Goal: Information Seeking & Learning: Learn about a topic

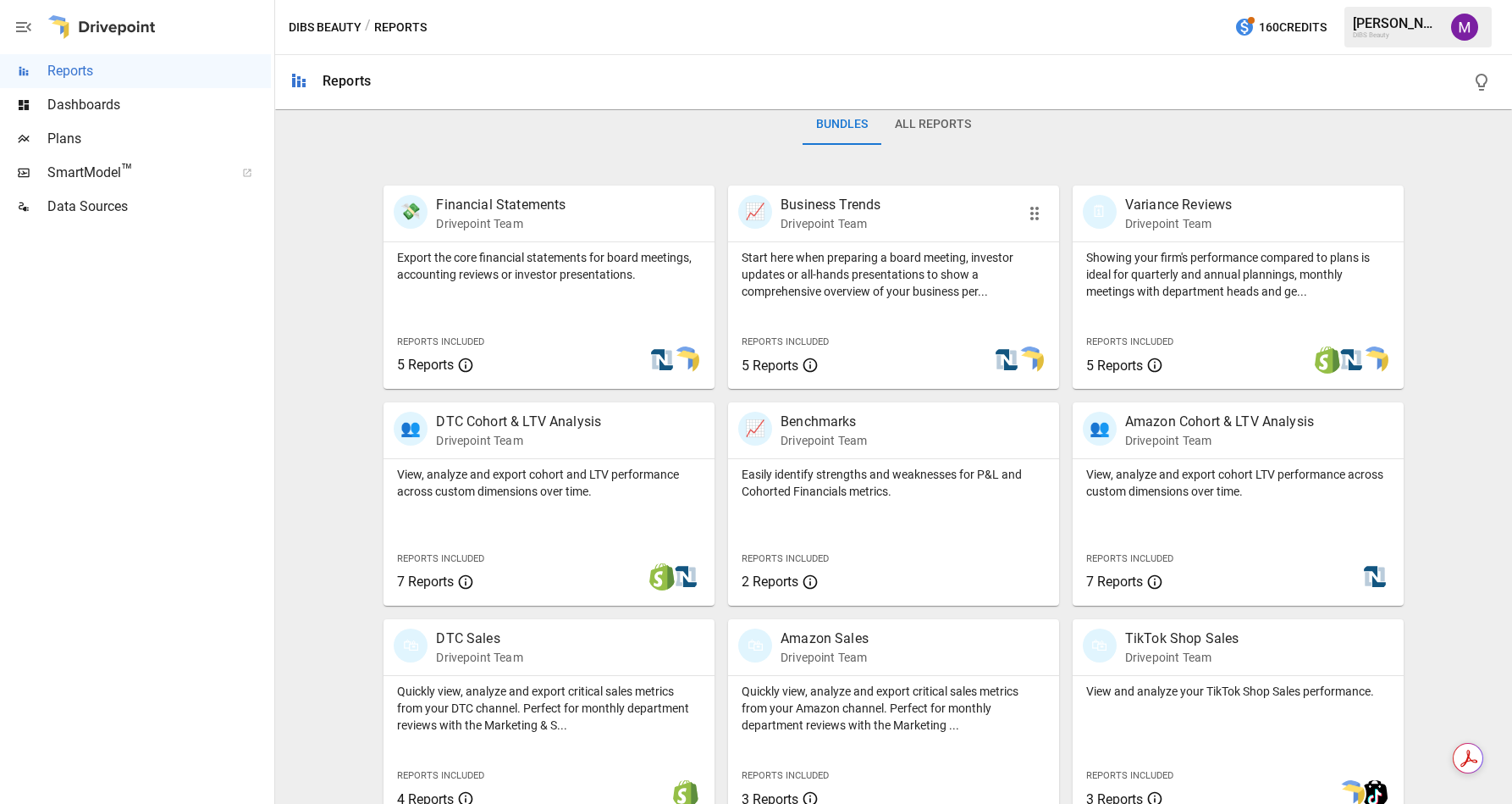
scroll to position [302, 0]
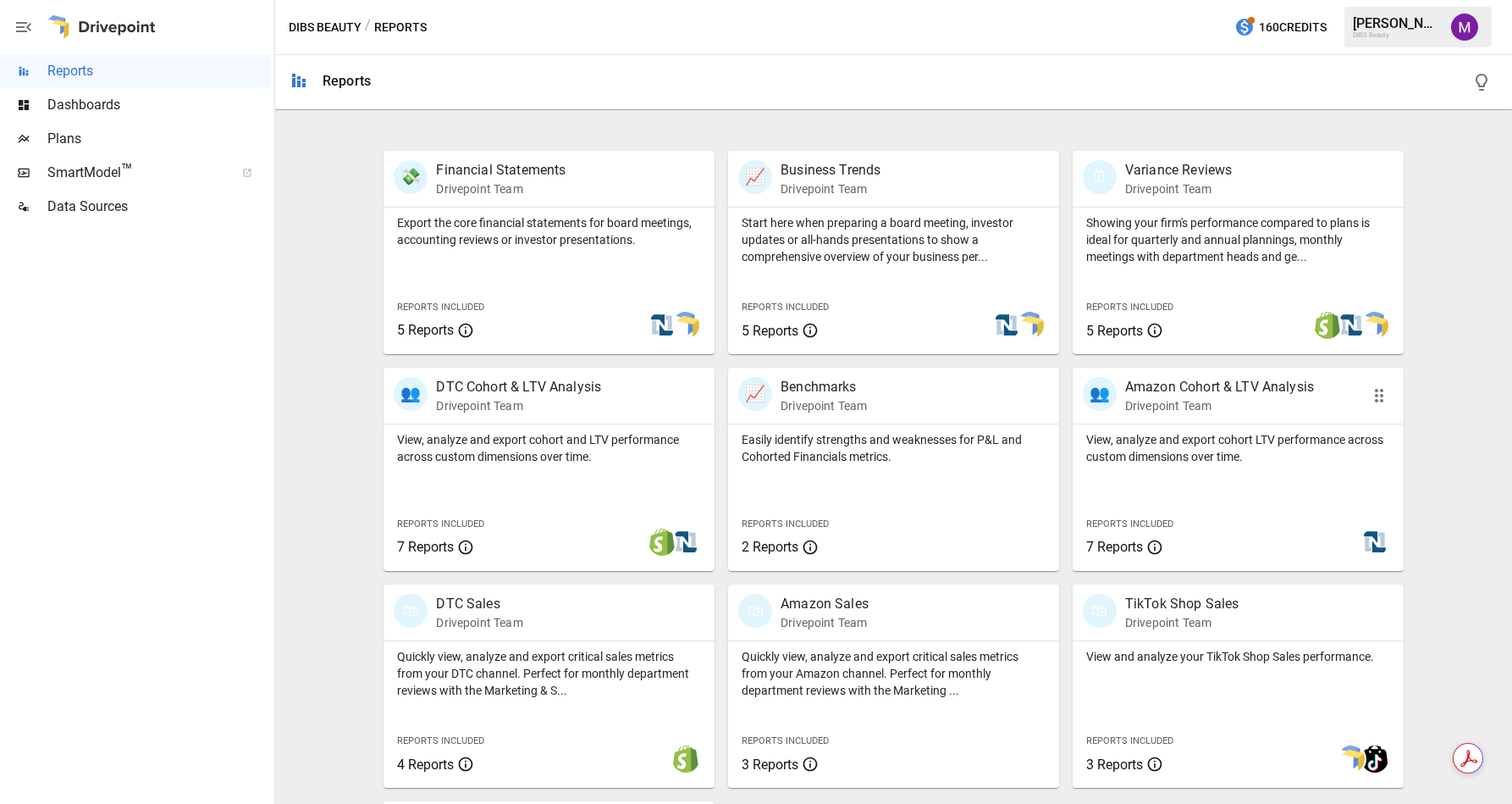
click at [1163, 387] on p "Amazon Cohort & LTV Analysis" at bounding box center [1220, 387] width 189 height 20
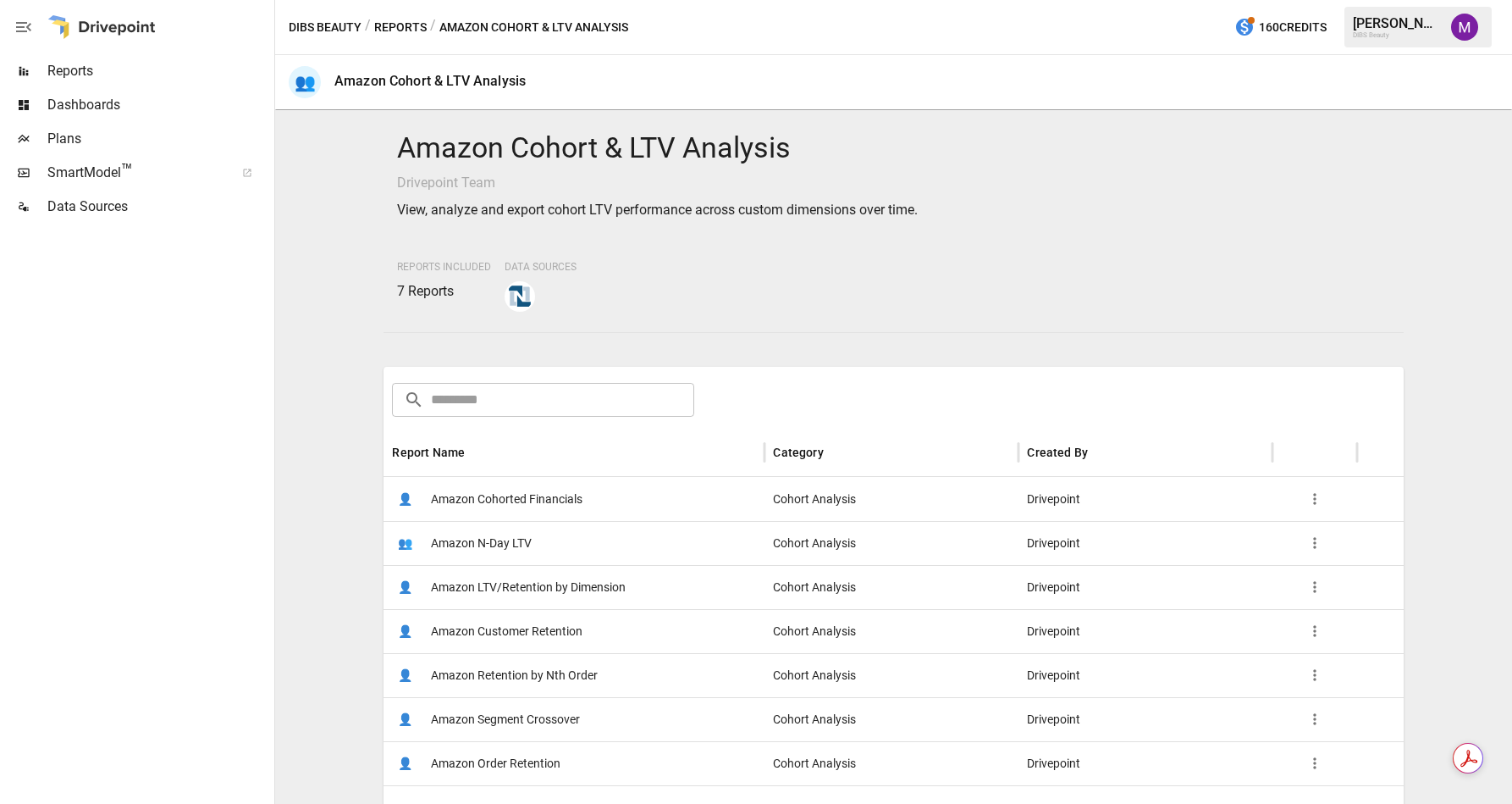
scroll to position [243, 0]
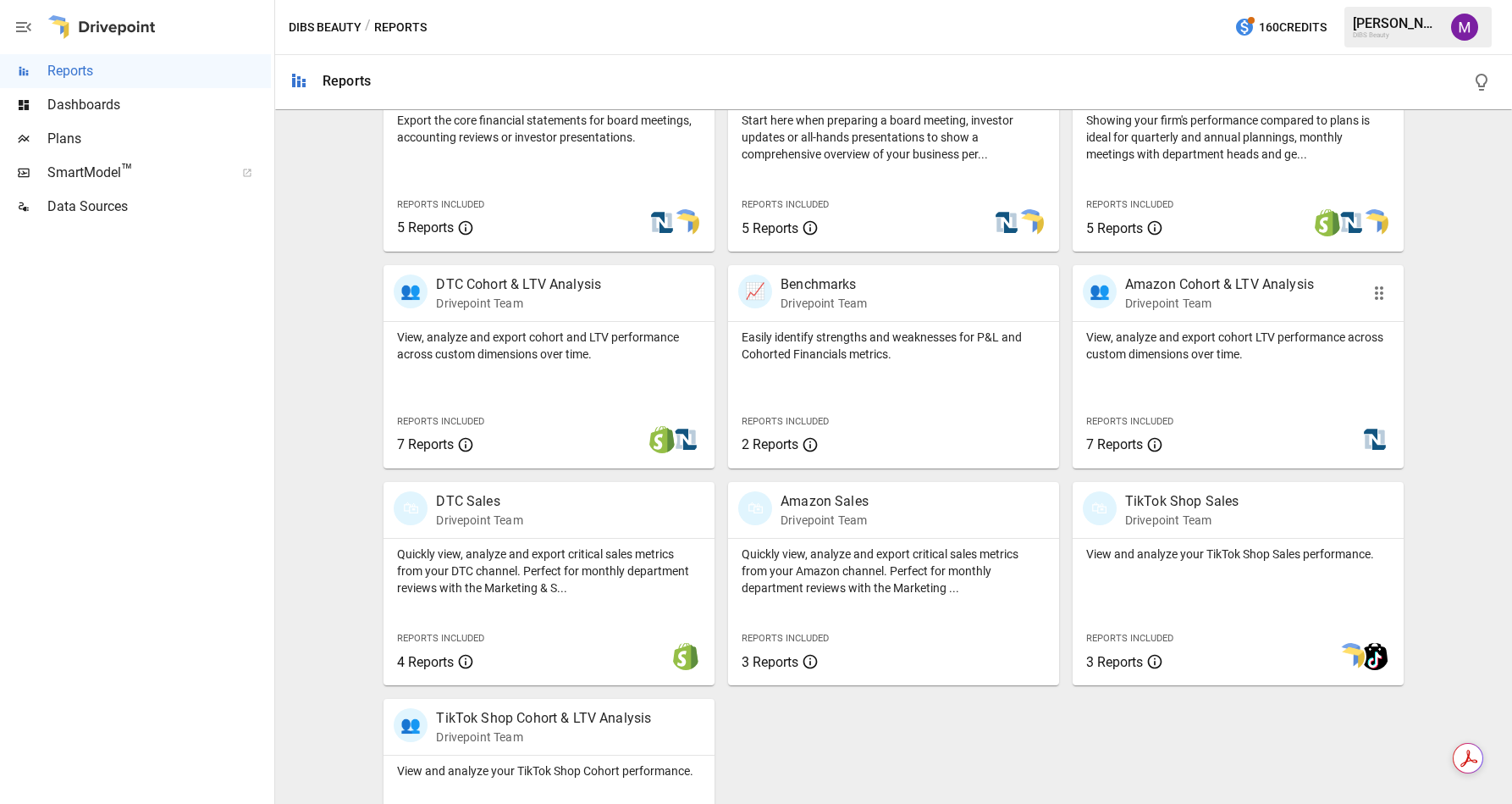
scroll to position [402, 0]
click at [1246, 277] on p "Amazon Cohort & LTV Analysis" at bounding box center [1220, 286] width 189 height 20
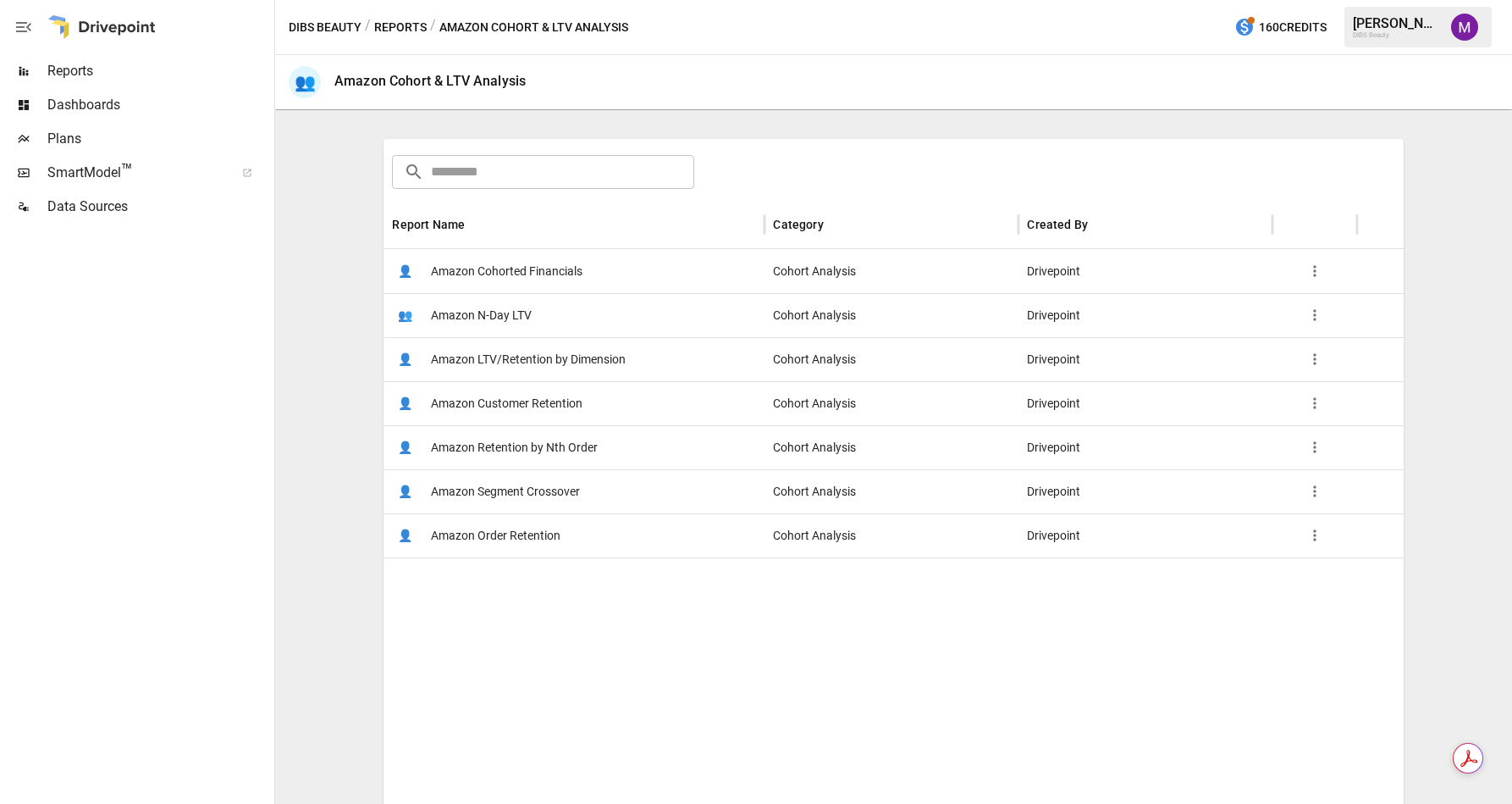
scroll to position [243, 0]
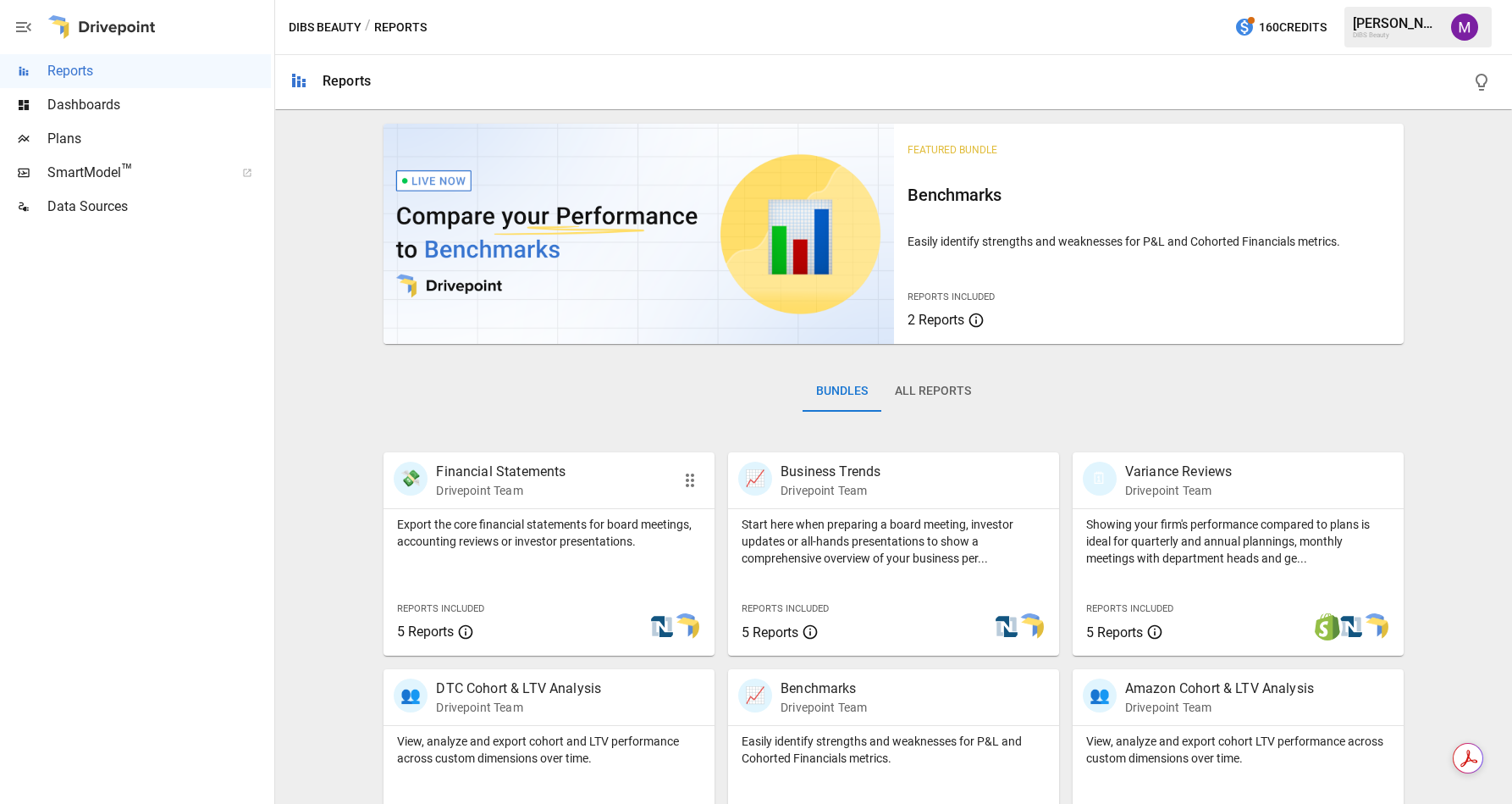
click at [531, 458] on div "💸 Financial Statements Drivepoint Team" at bounding box center [549, 480] width 331 height 56
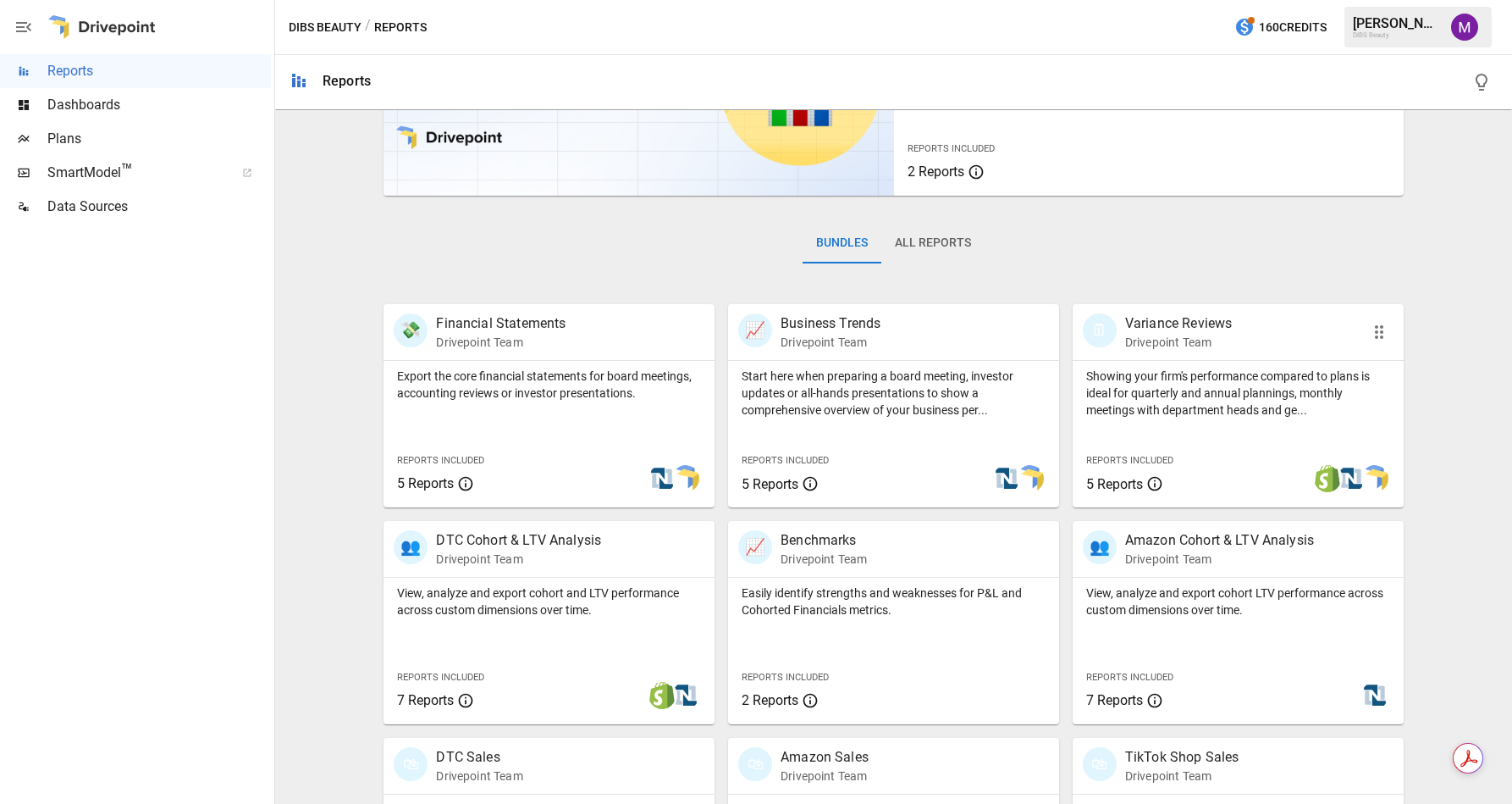
scroll to position [341, 0]
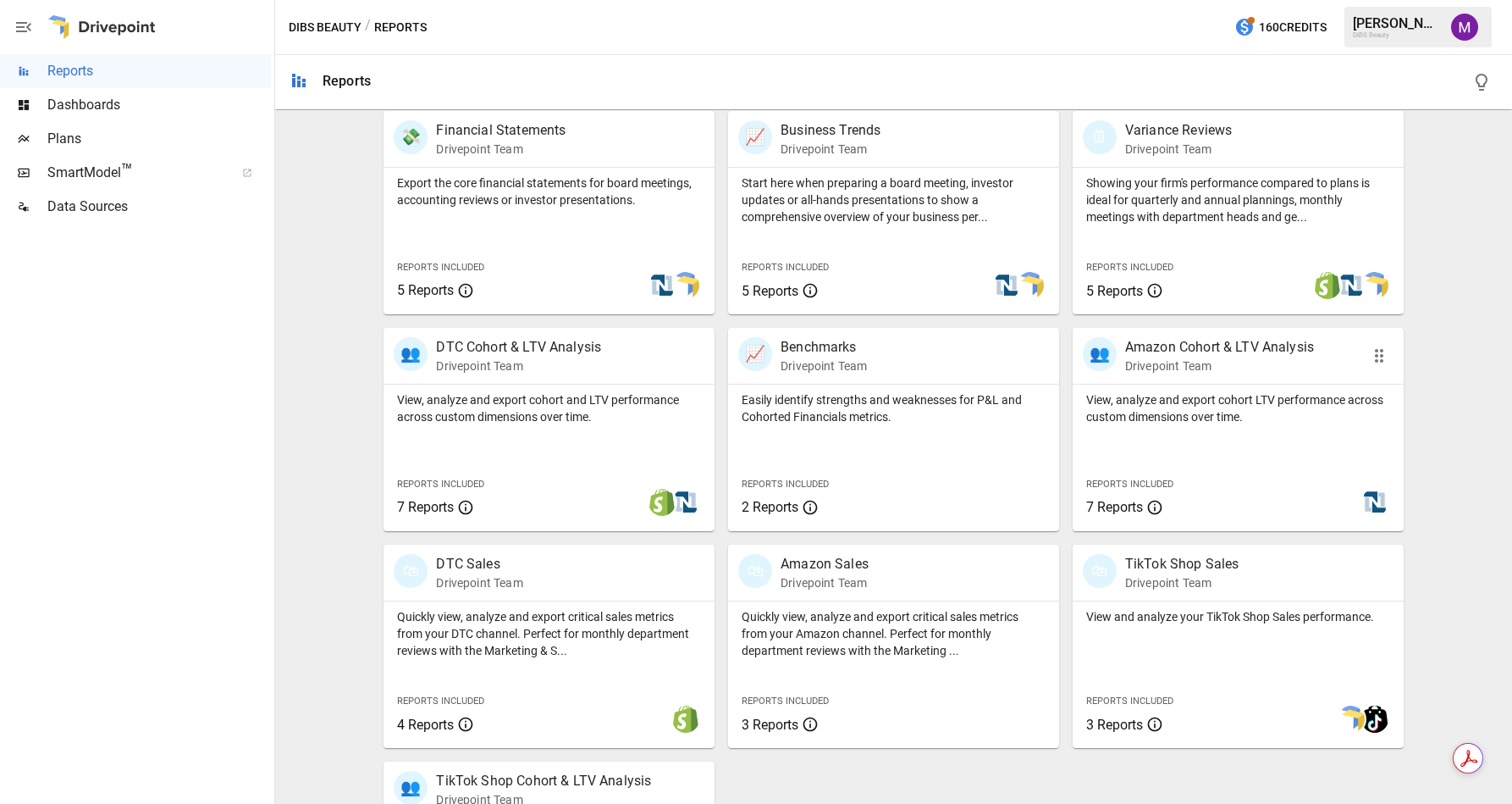
click at [1249, 349] on p "Amazon Cohort & LTV Analysis" at bounding box center [1220, 347] width 189 height 20
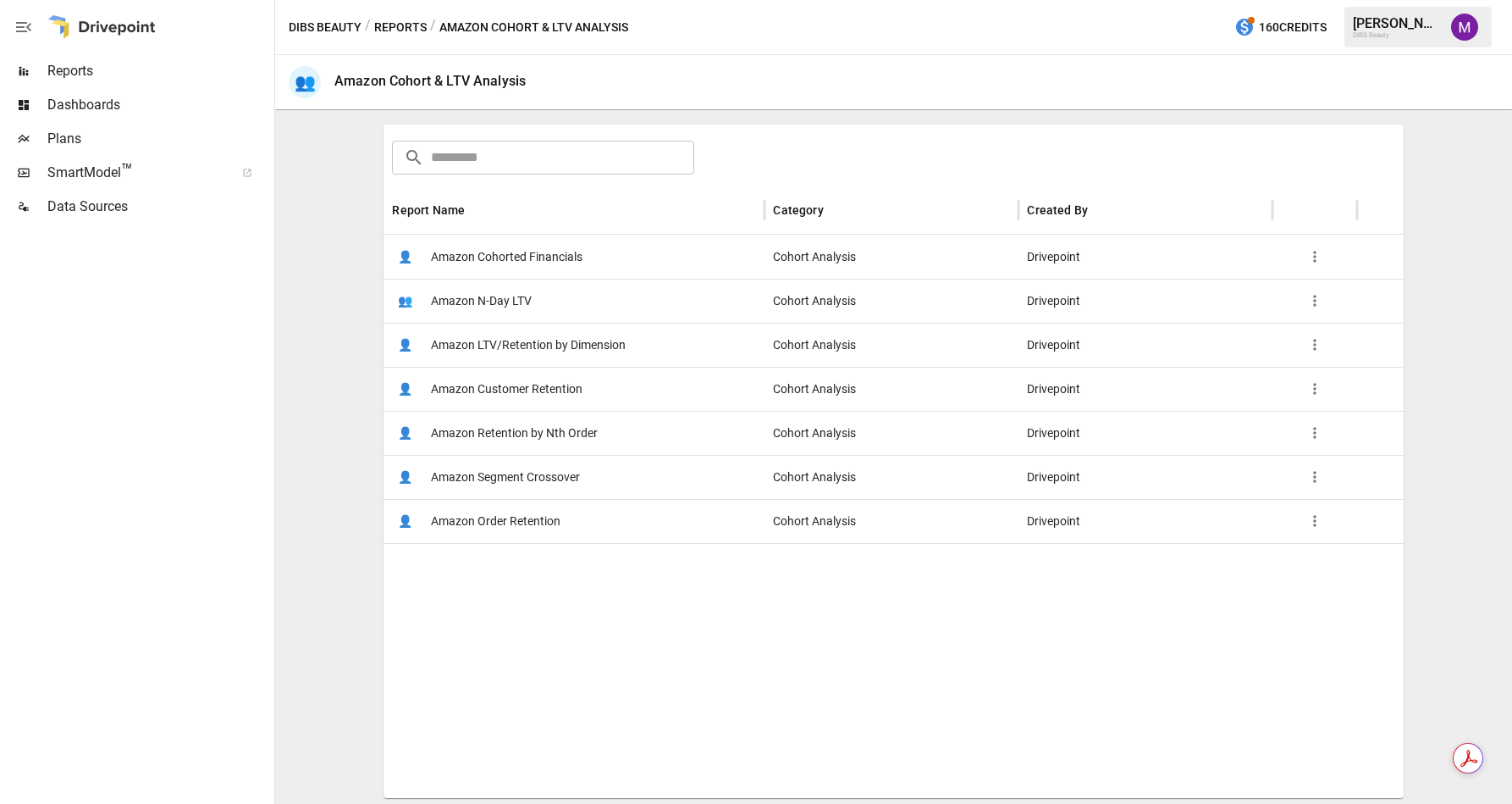
scroll to position [243, 0]
click at [531, 265] on span "Amazon Cohorted Financials" at bounding box center [507, 256] width 152 height 43
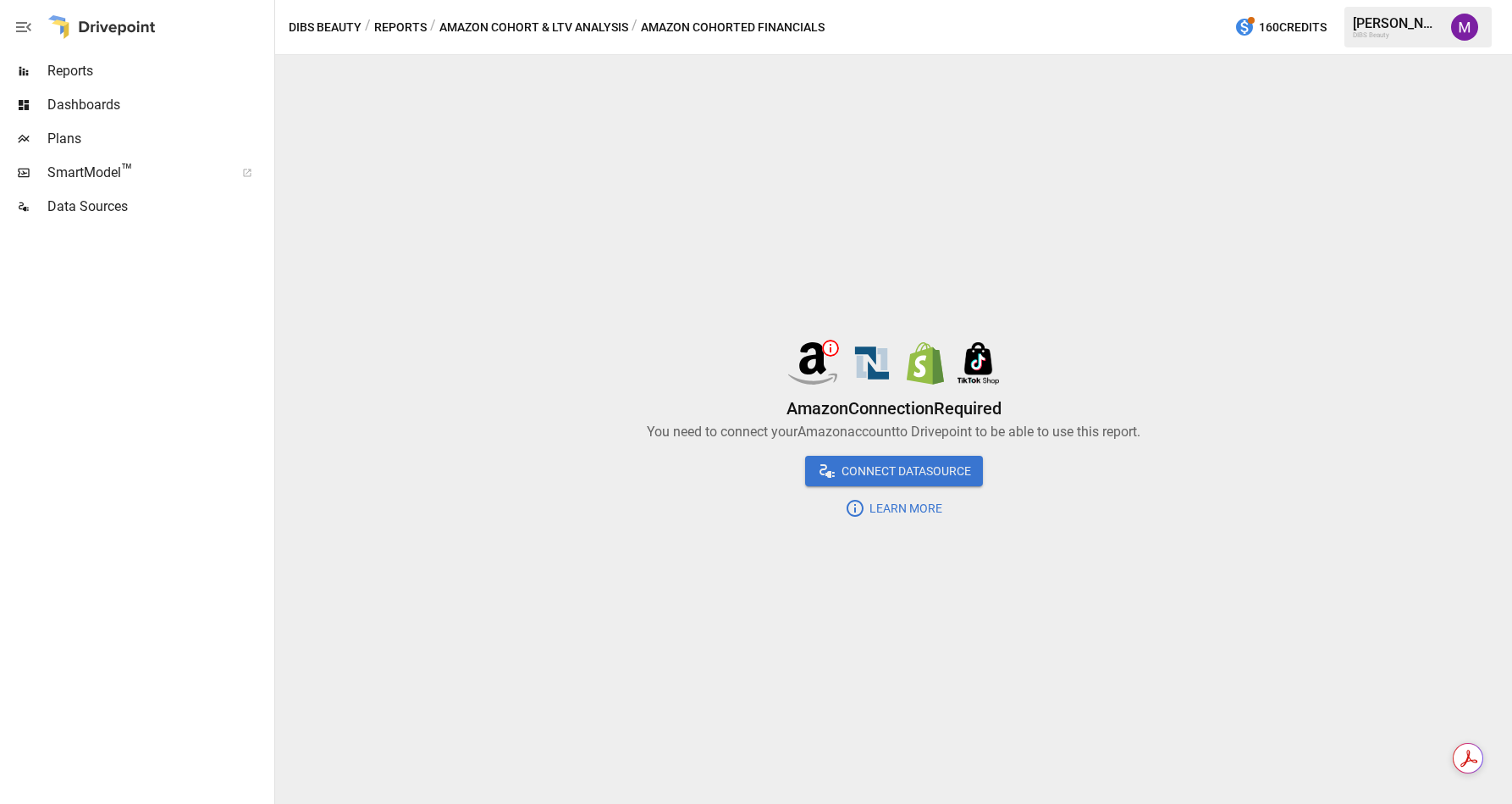
click at [18, 28] on icon "button" at bounding box center [23, 27] width 20 height 20
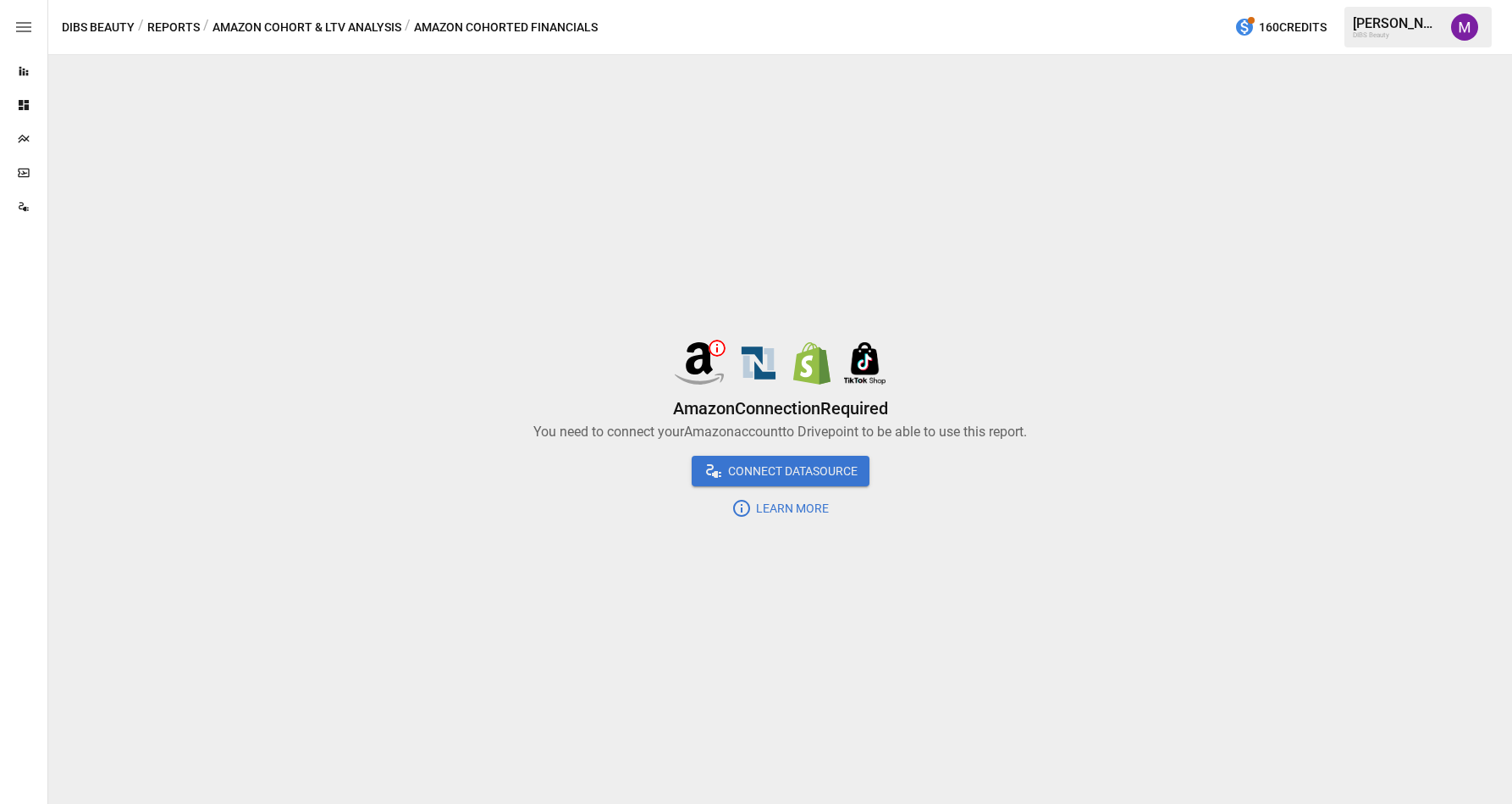
click at [194, 26] on button "Reports" at bounding box center [173, 28] width 52 height 21
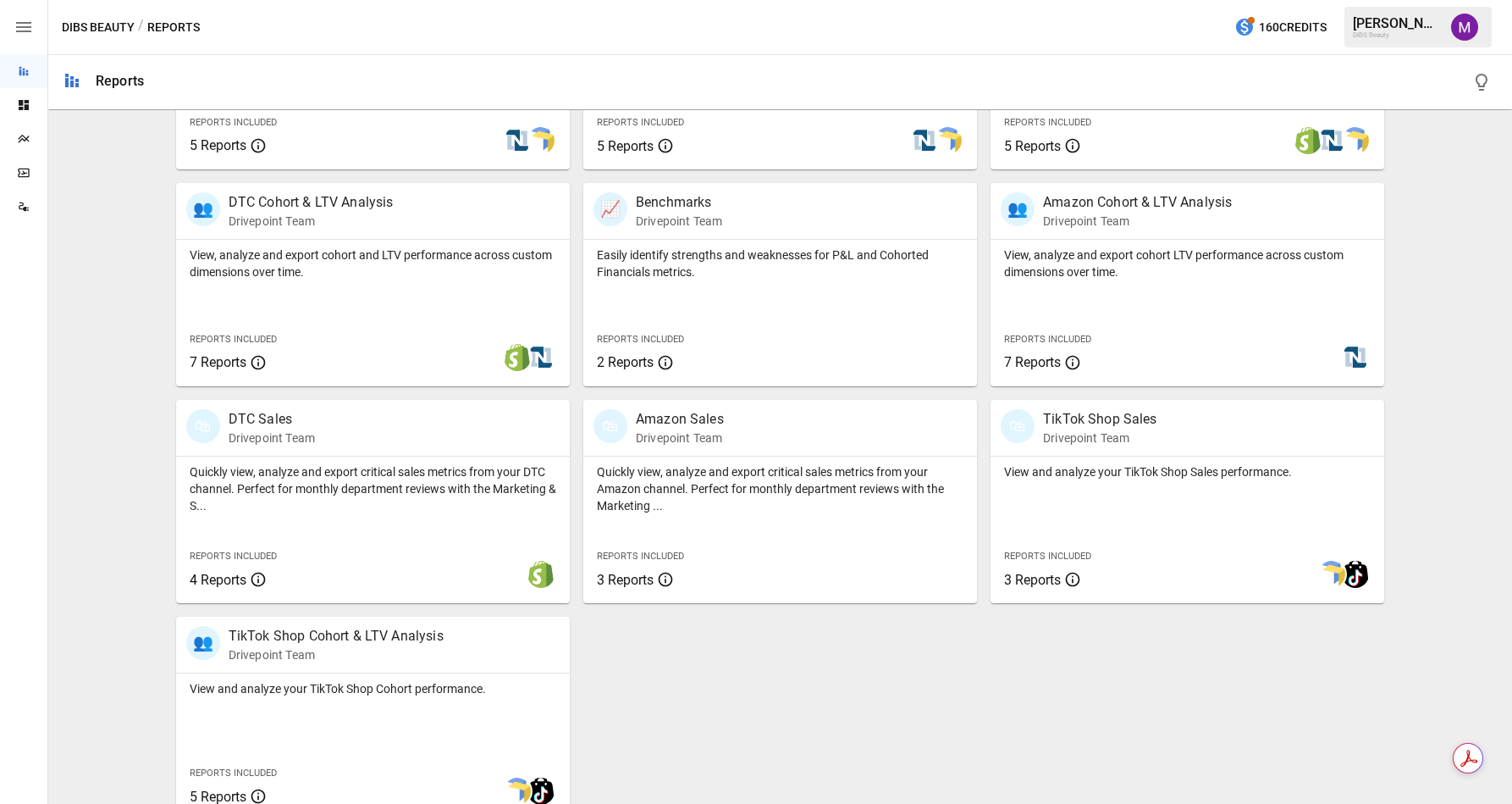
scroll to position [509, 0]
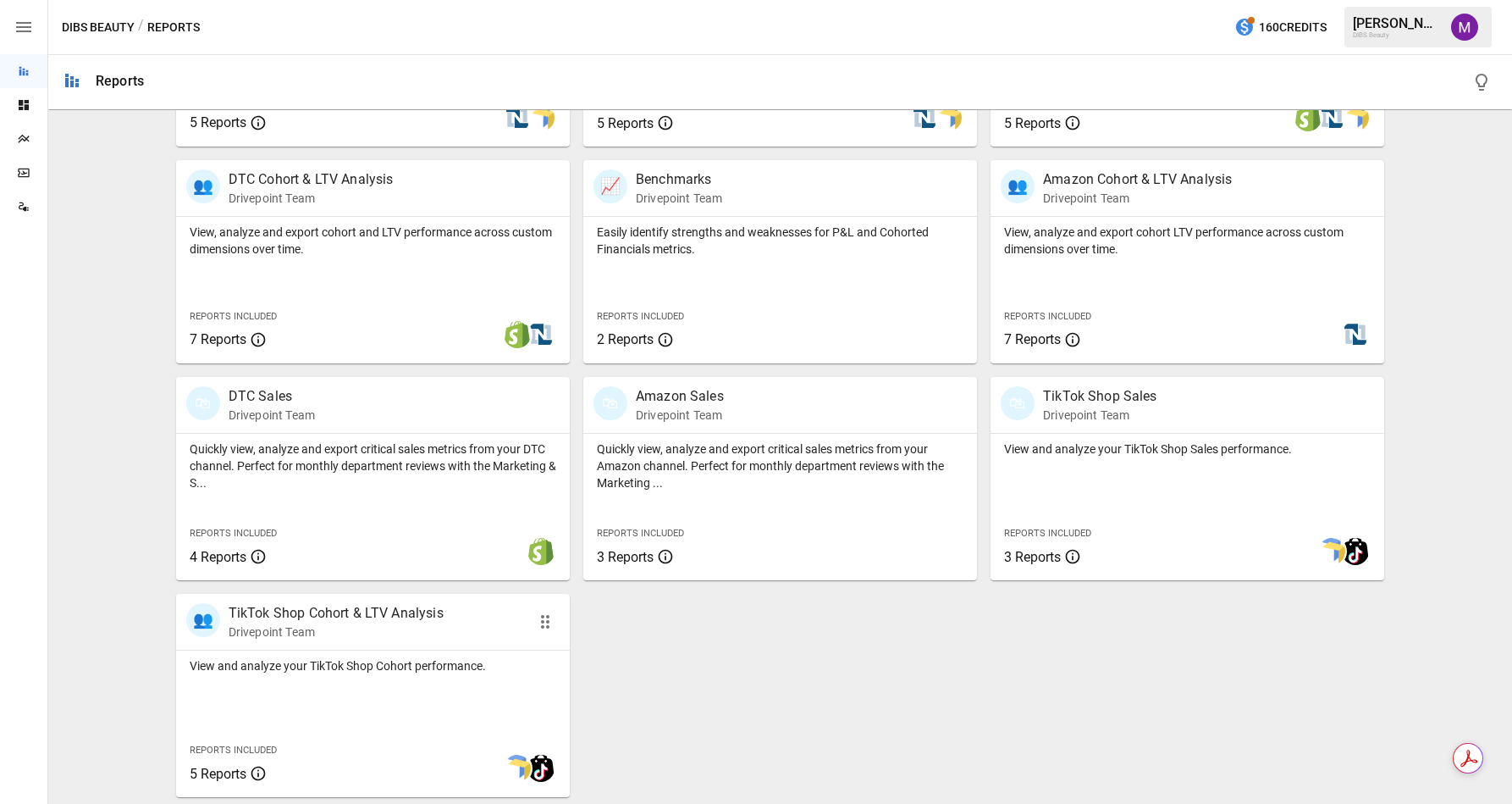
click at [386, 609] on p "TikTok Shop Cohort & LTV Analysis" at bounding box center [336, 613] width 215 height 20
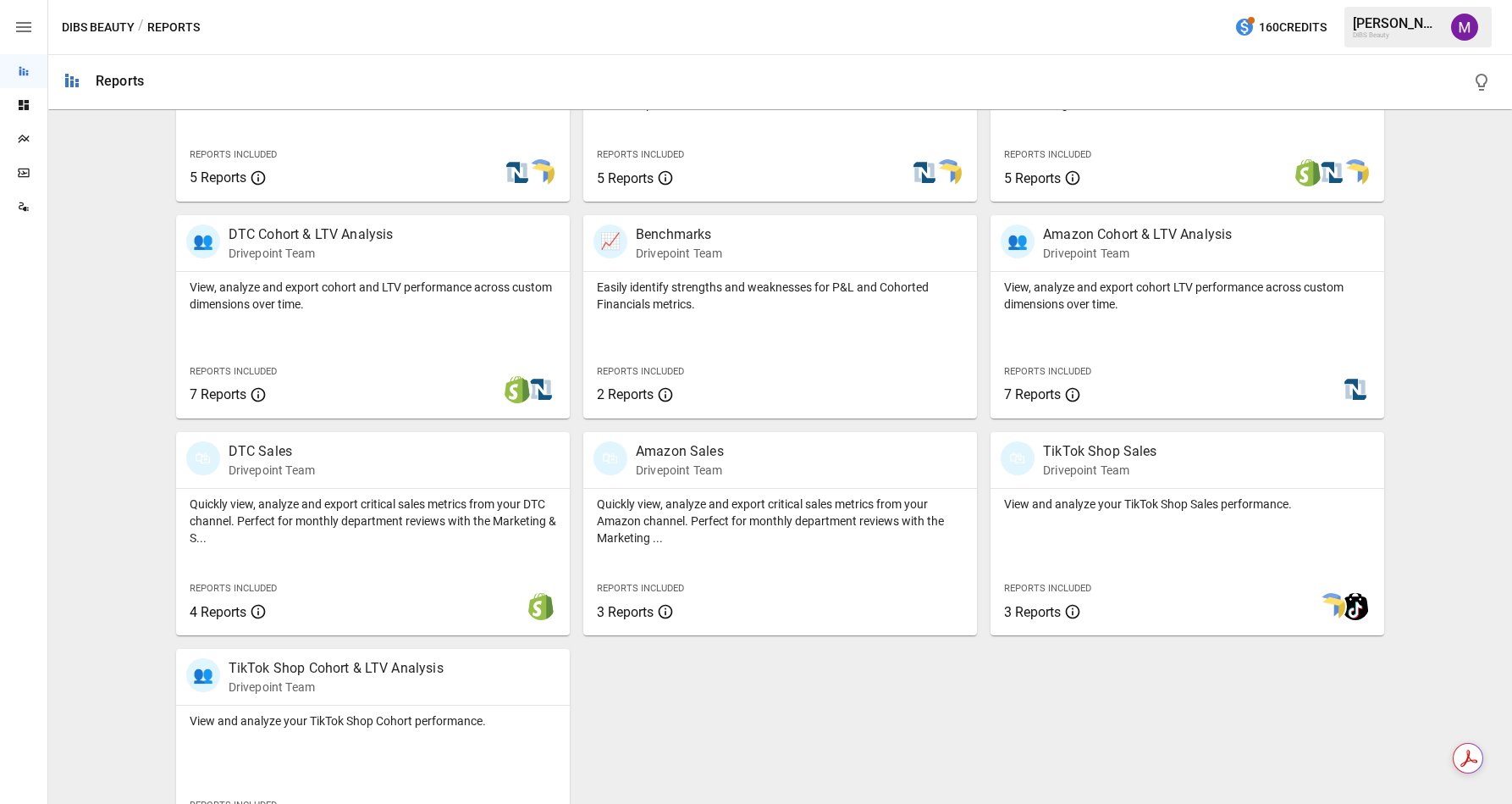
scroll to position [509, 0]
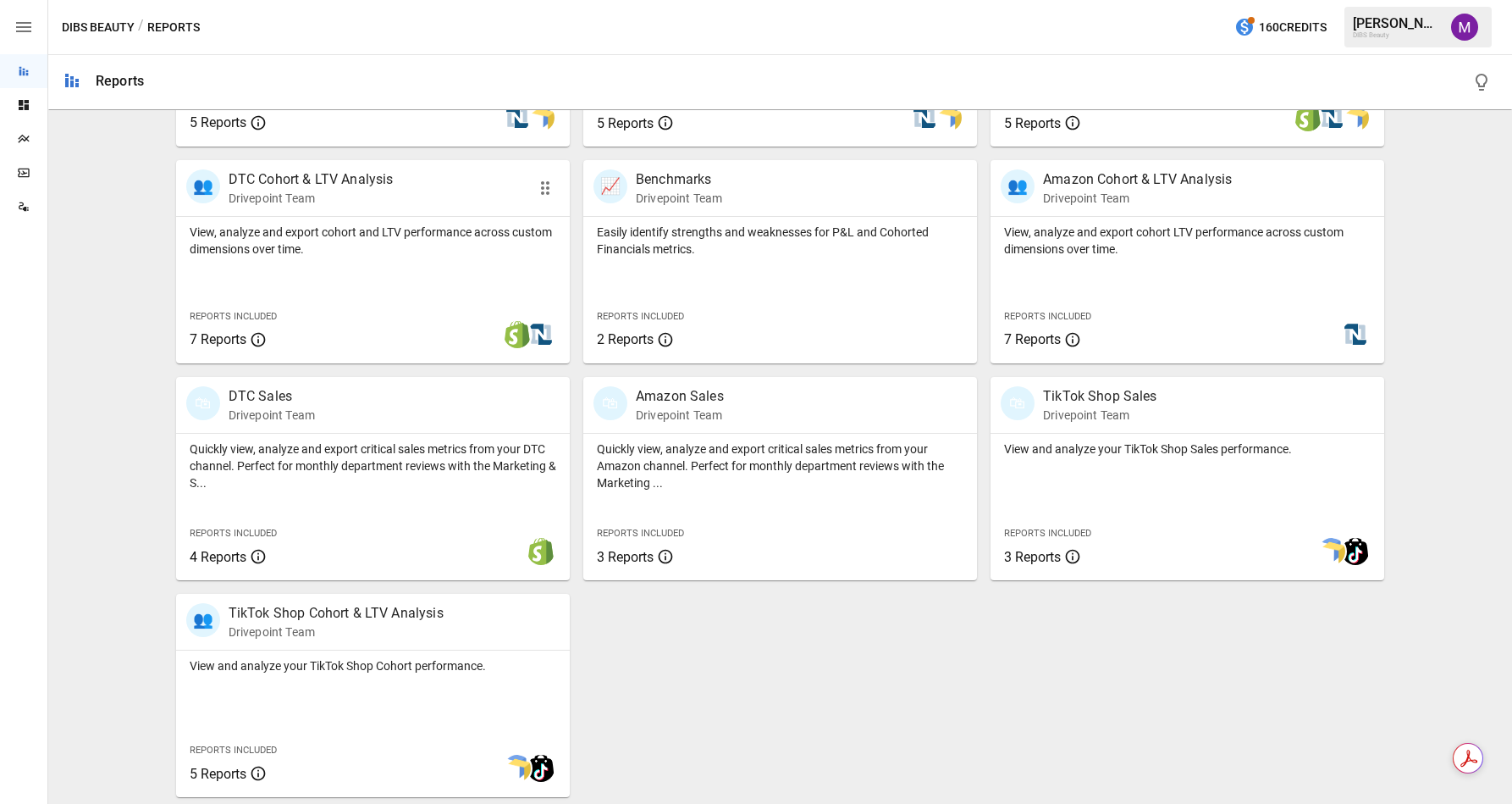
click at [312, 184] on p "DTC Cohort & LTV Analysis" at bounding box center [311, 179] width 165 height 20
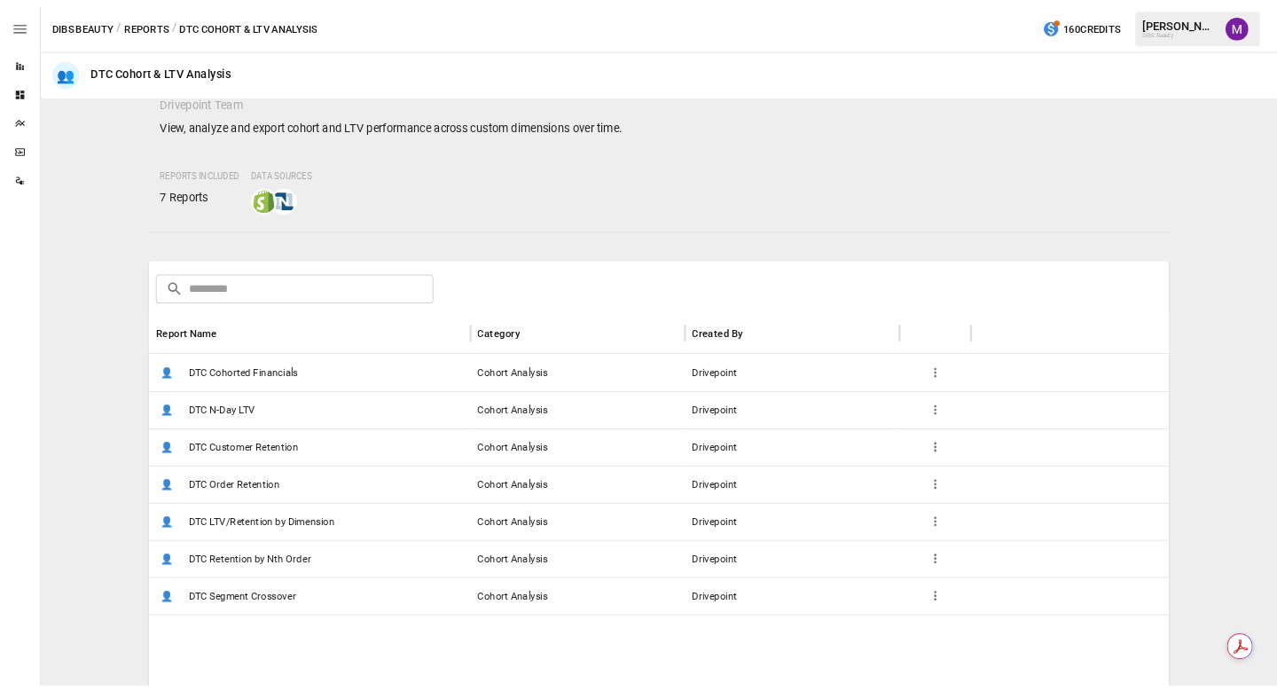
scroll to position [107, 0]
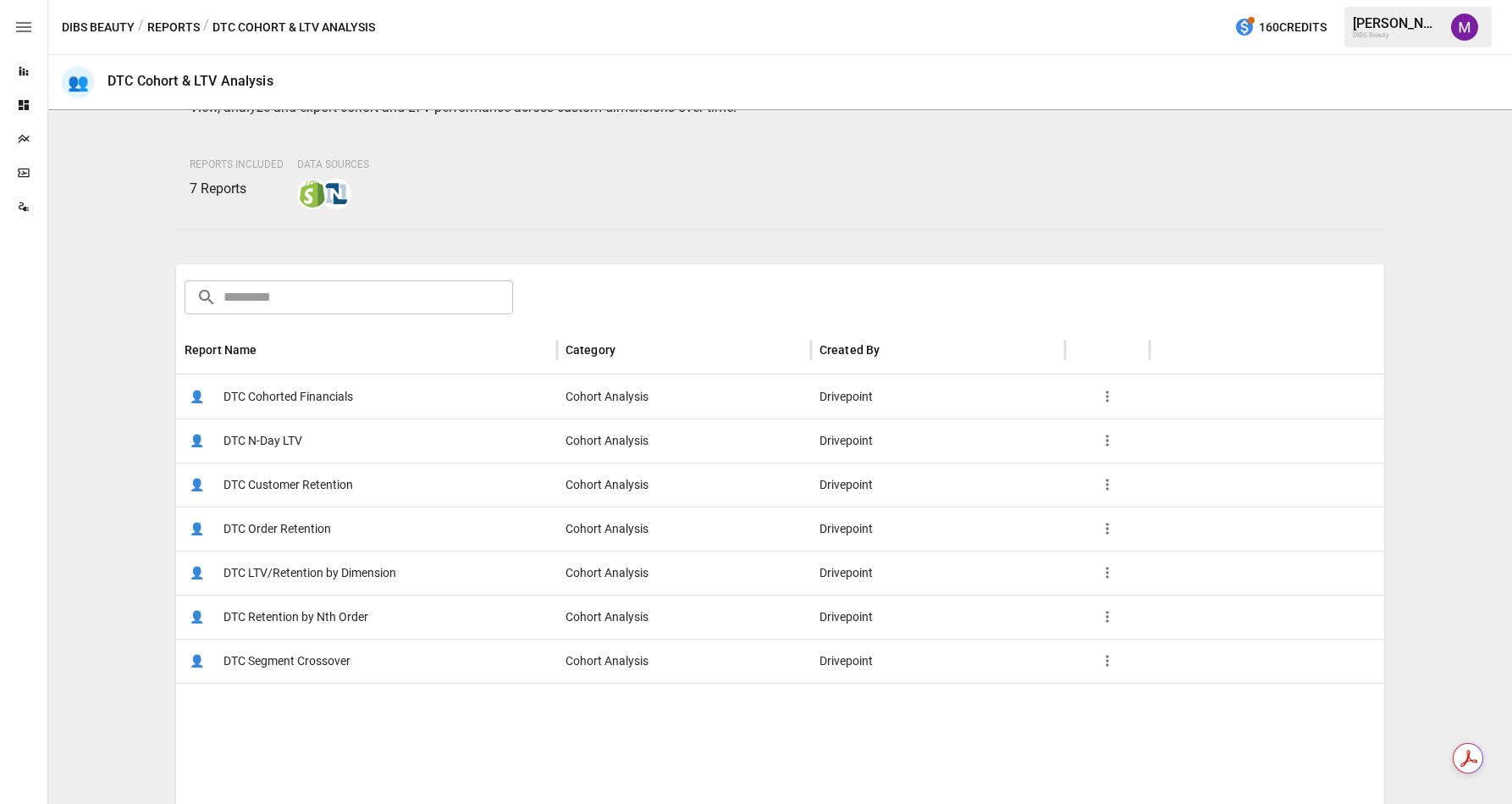
click at [307, 376] on span "DTC Cohorted Financials" at bounding box center [288, 396] width 130 height 43
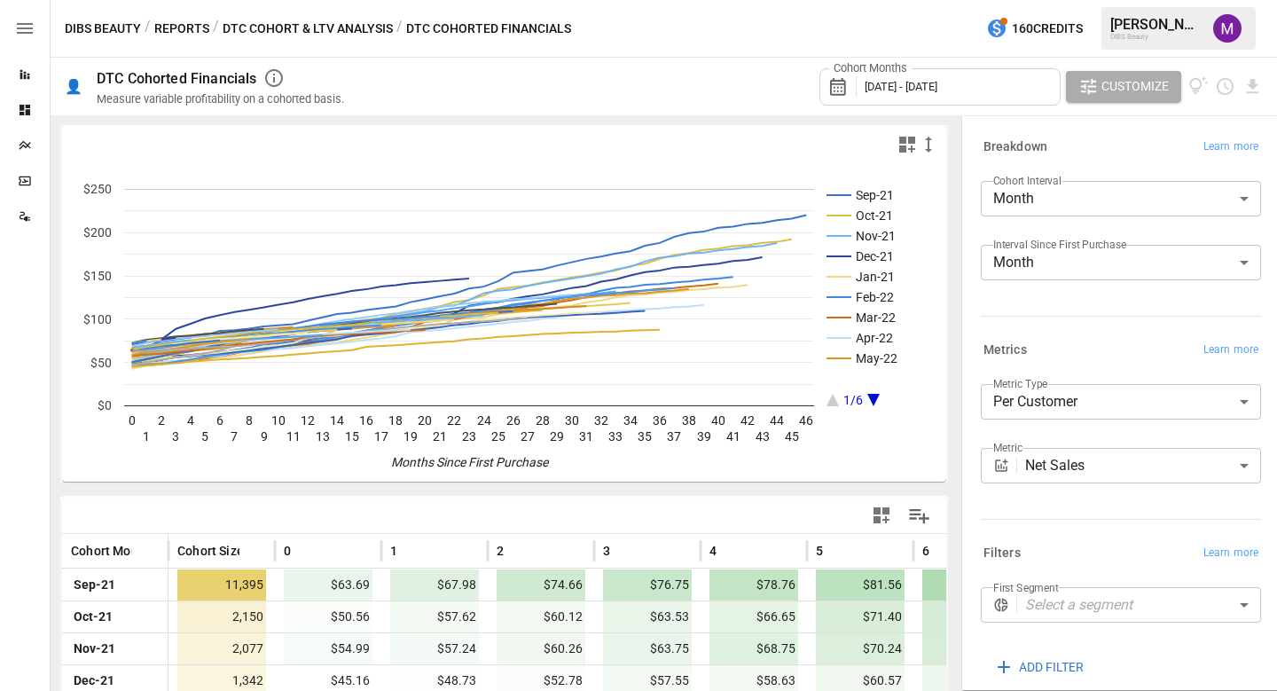
click at [264, 28] on button "DTC Cohort & LTV Analysis" at bounding box center [308, 29] width 170 height 22
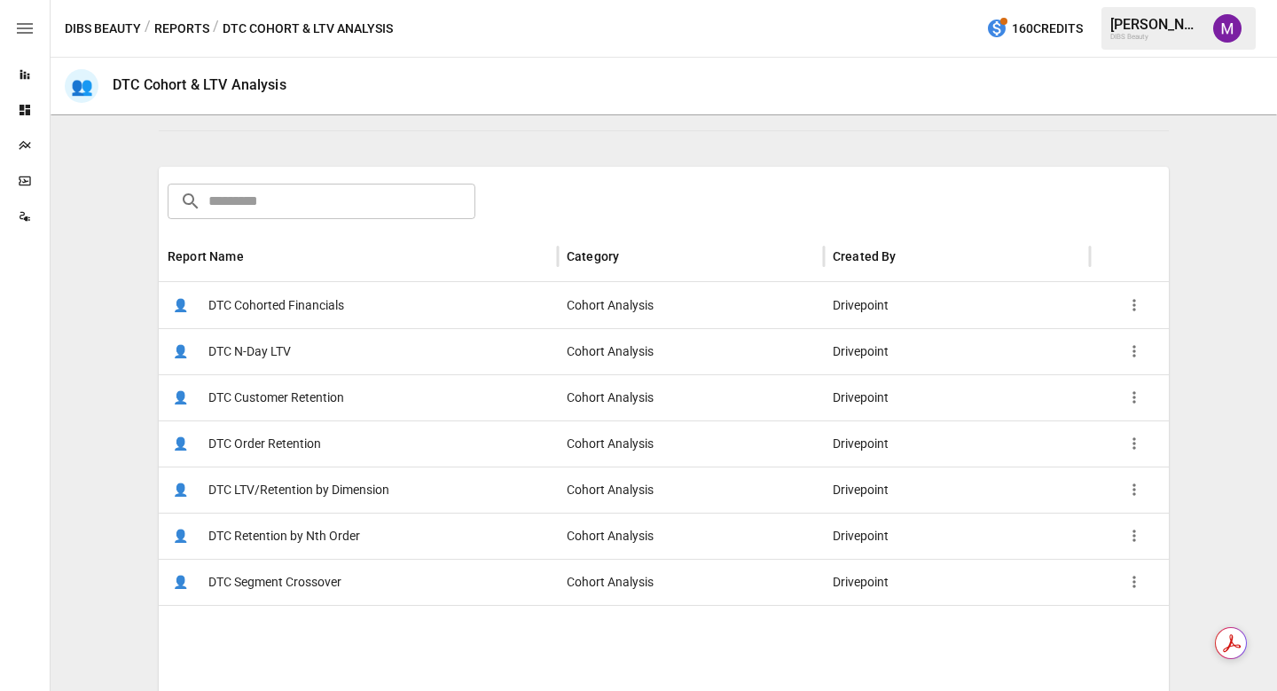
scroll to position [220, 0]
click at [277, 347] on span "DTC N-Day LTV" at bounding box center [249, 348] width 82 height 45
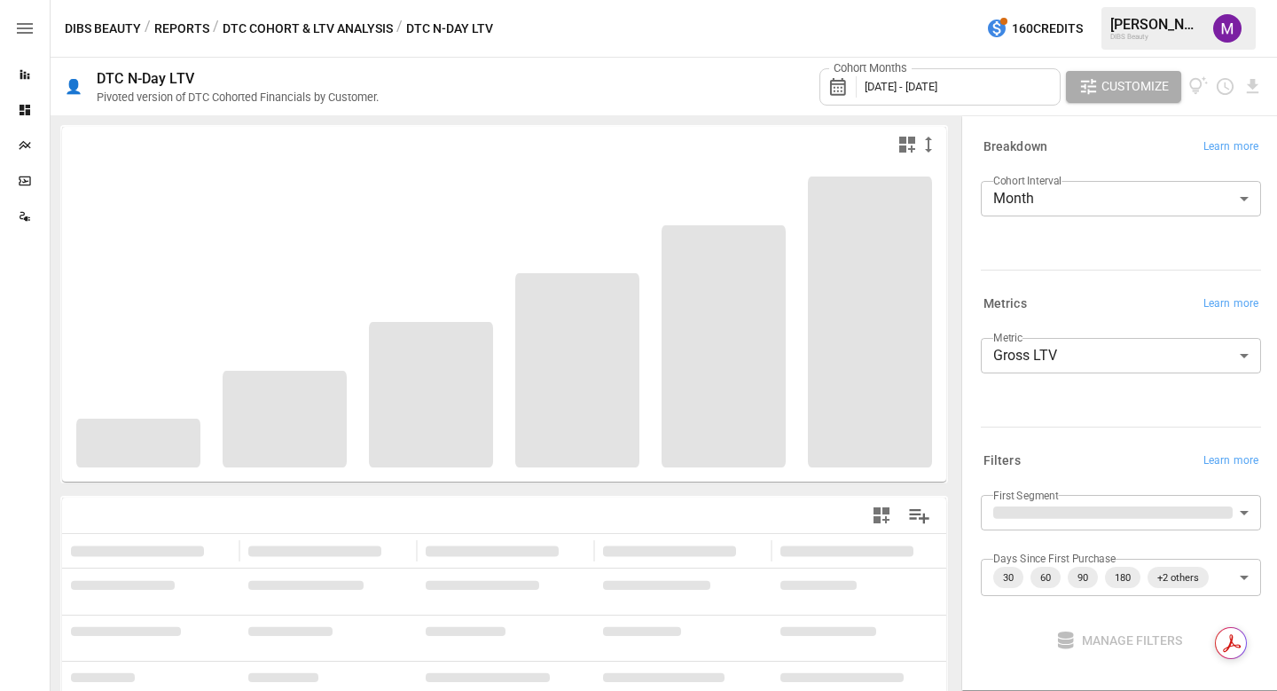
click at [938, 90] on span "[DATE] - [DATE]" at bounding box center [901, 86] width 73 height 13
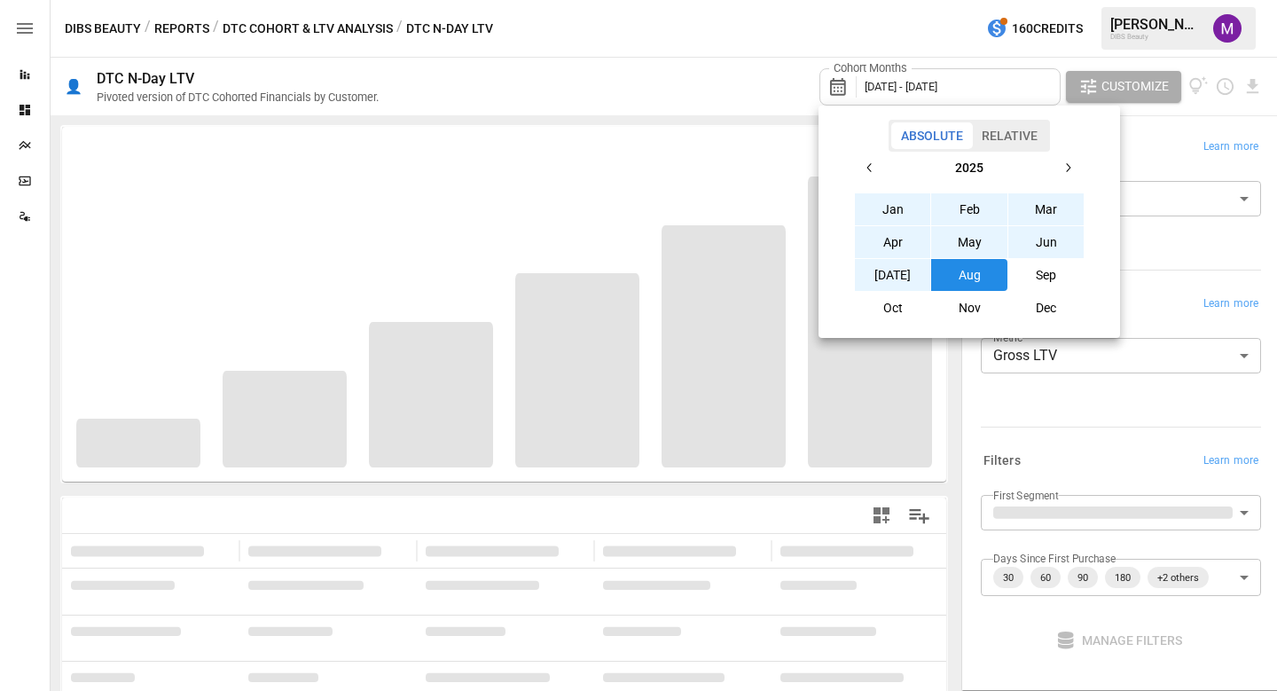
click at [716, 74] on div at bounding box center [638, 345] width 1277 height 691
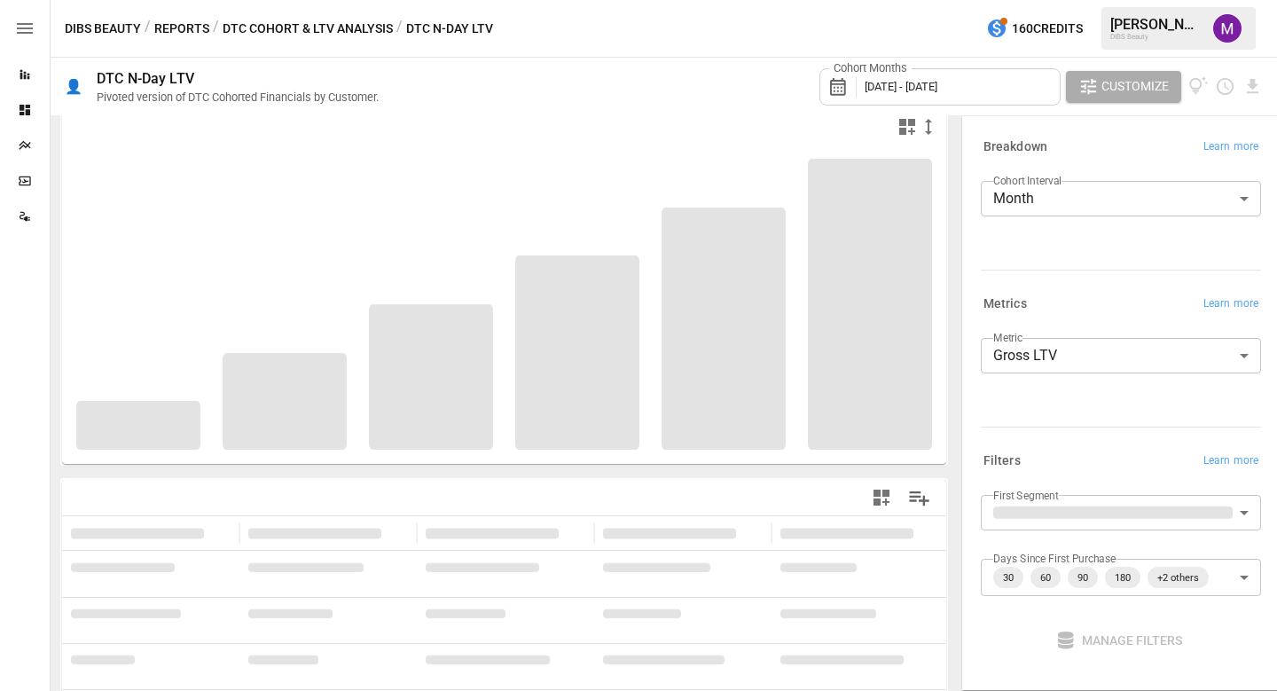
scroll to position [20, 0]
click at [1037, 0] on body "**********" at bounding box center [638, 0] width 1277 height 0
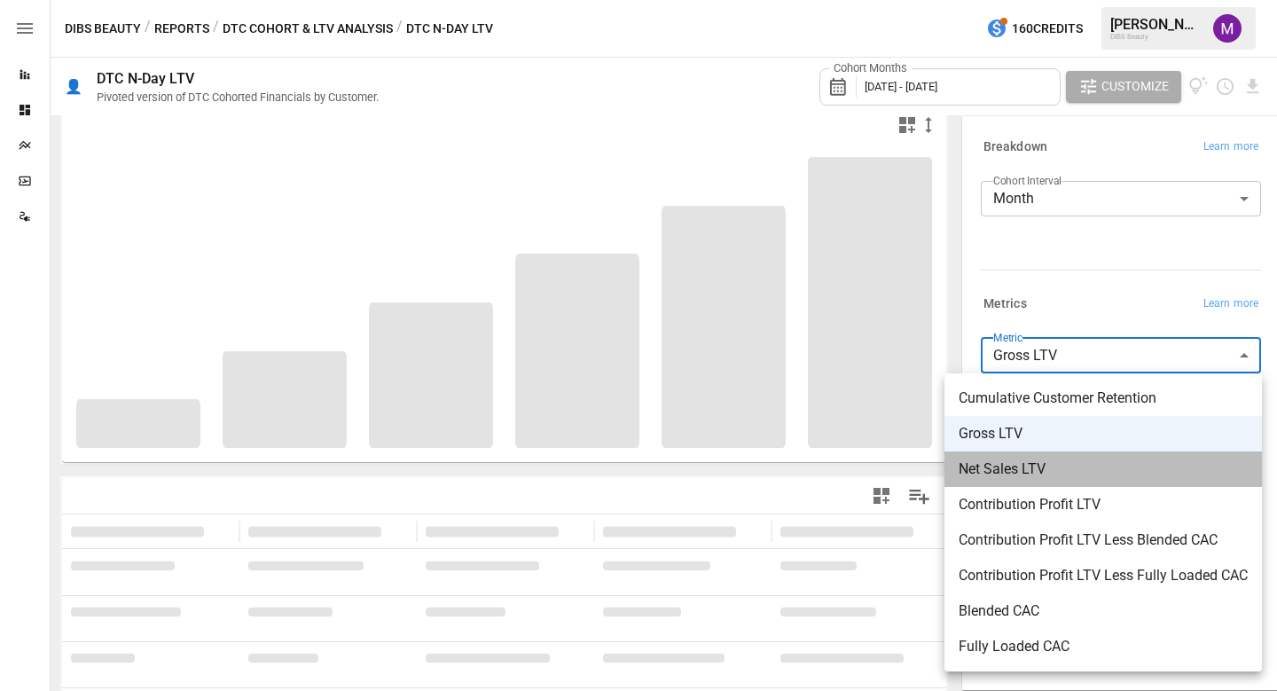
click at [1019, 469] on span "Net Sales LTV" at bounding box center [1103, 469] width 289 height 21
type input "**********"
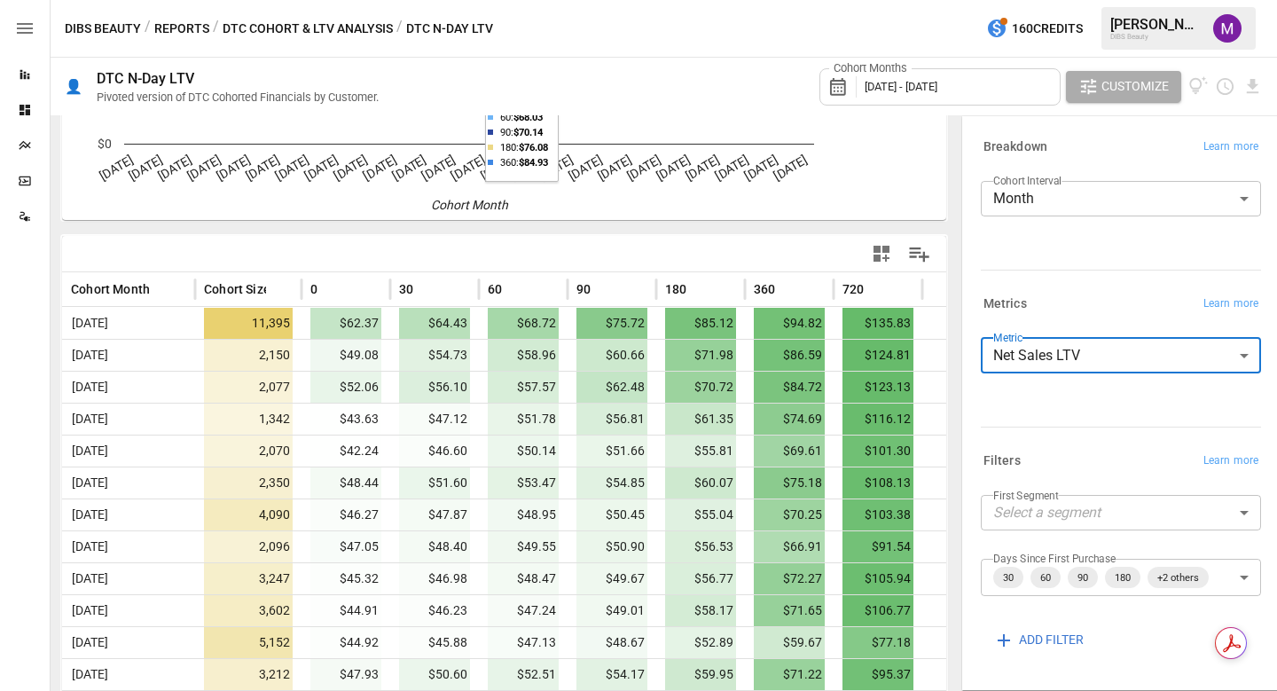
scroll to position [263, 0]
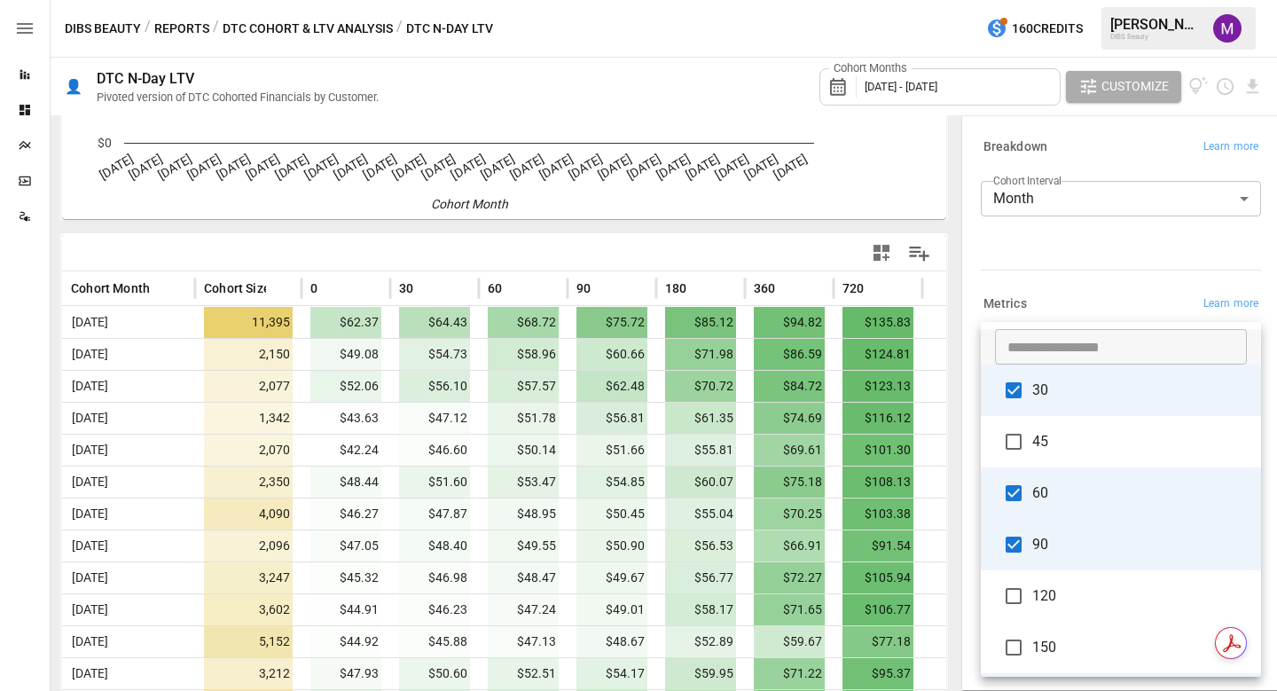
click at [1246, 0] on body "Reports Dashboards Plans SmartModel ™ Data Sources DIBS Beauty / Reports / DTC …" at bounding box center [638, 0] width 1277 height 0
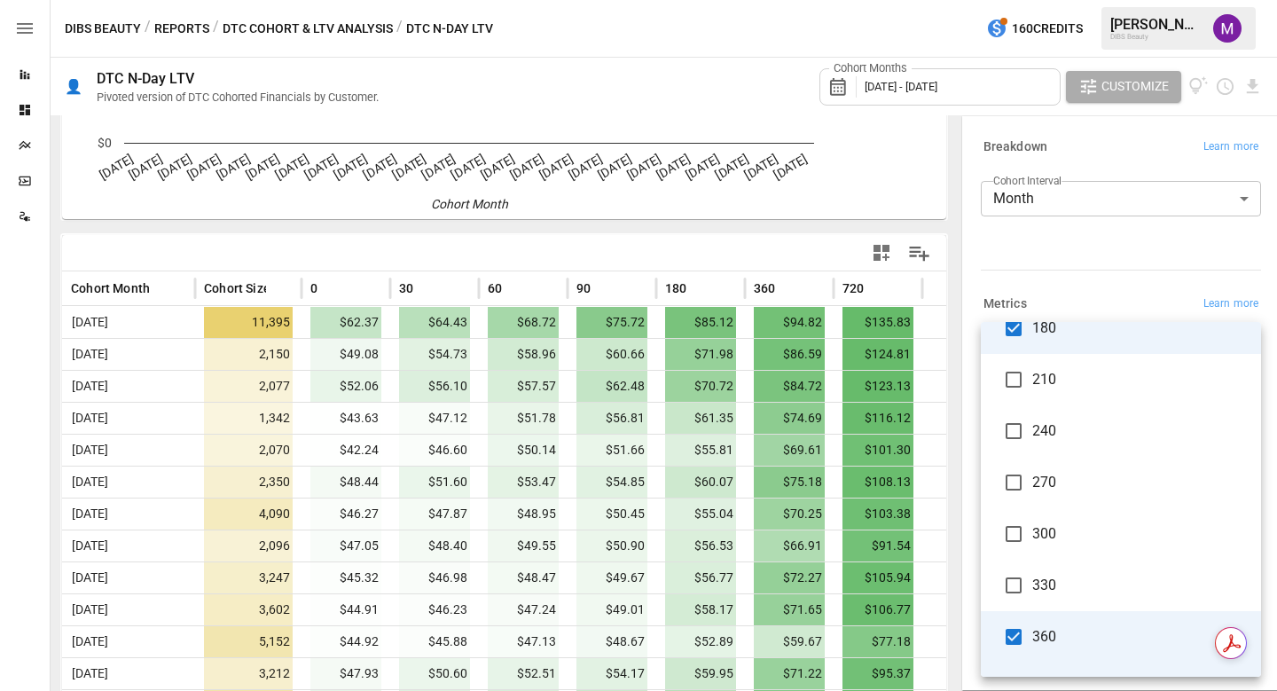
scroll to position [0, 0]
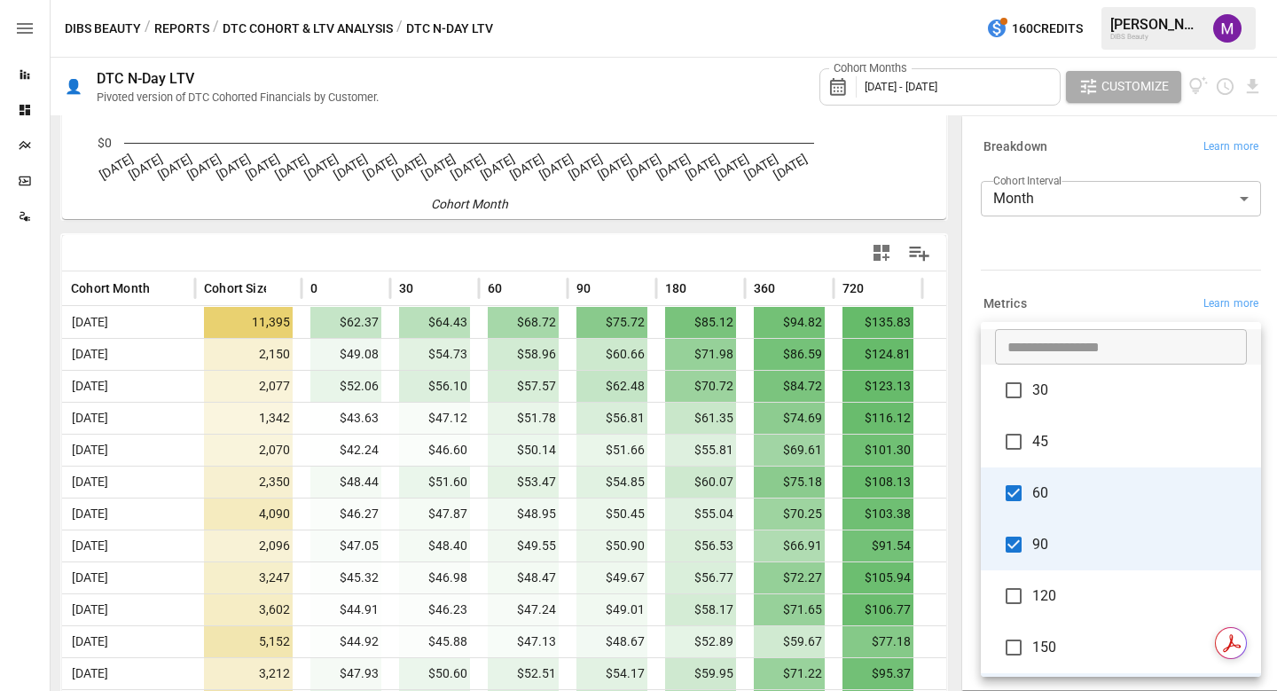
scroll to position [183, 0]
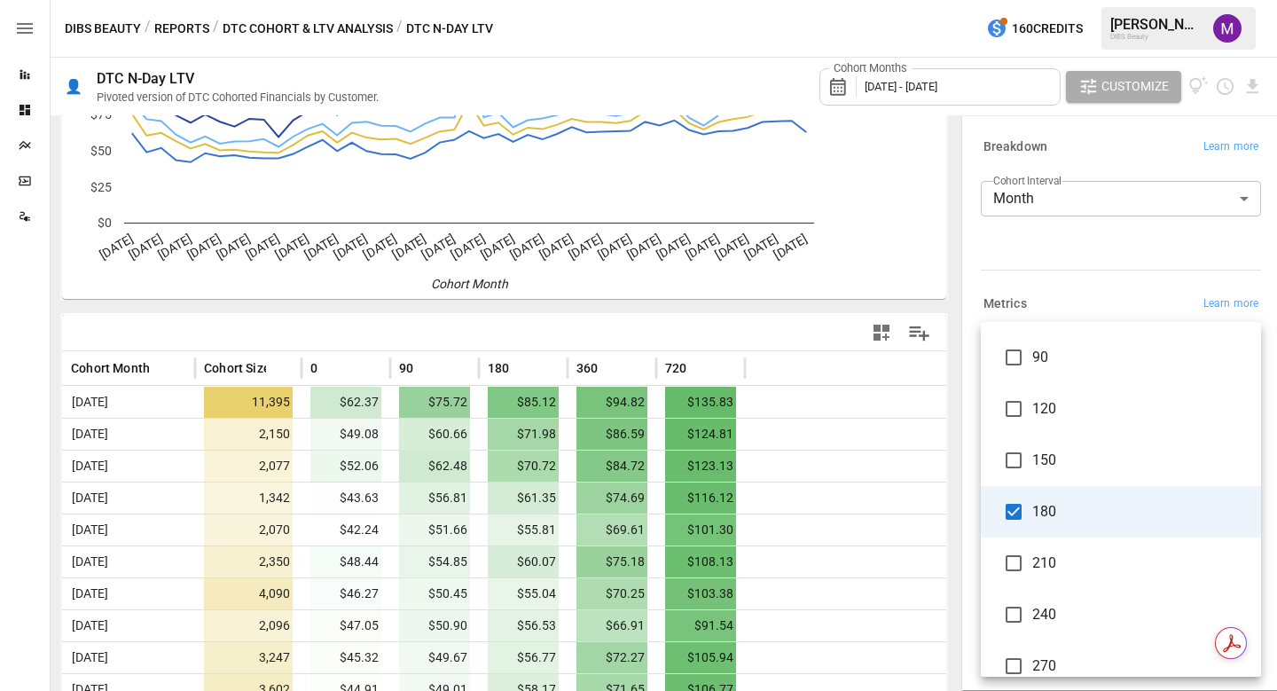
scroll to position [415, 0]
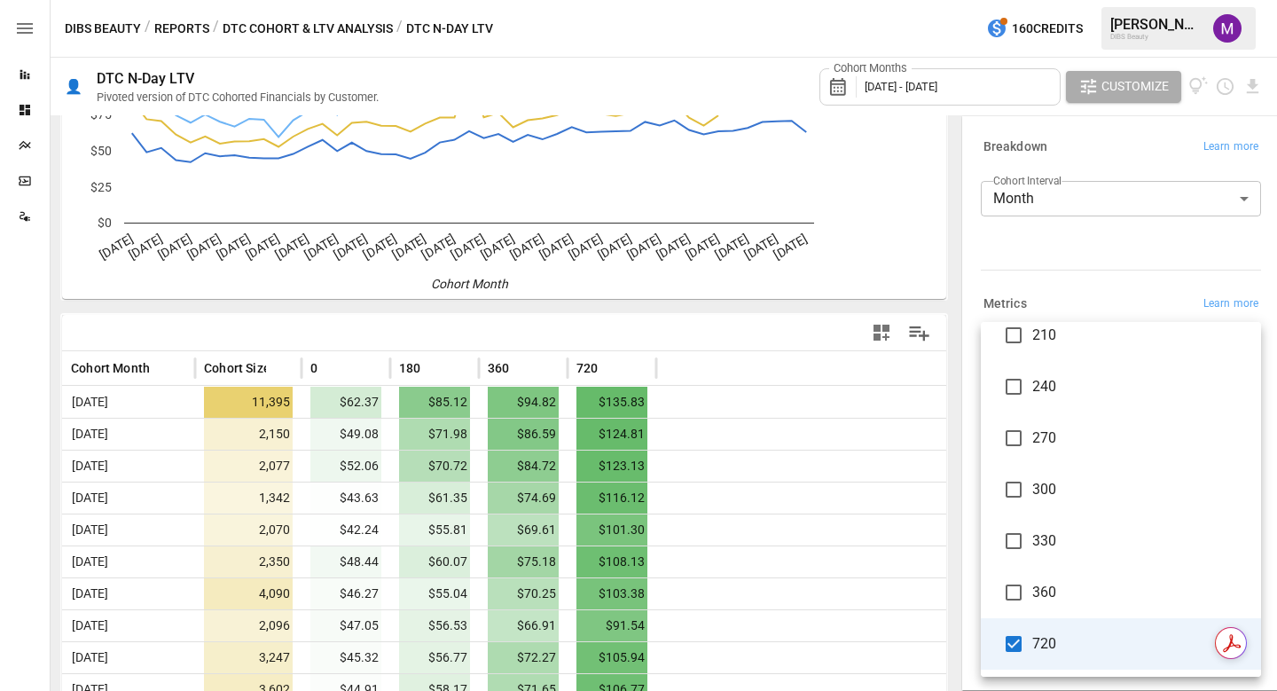
scroll to position [183, 0]
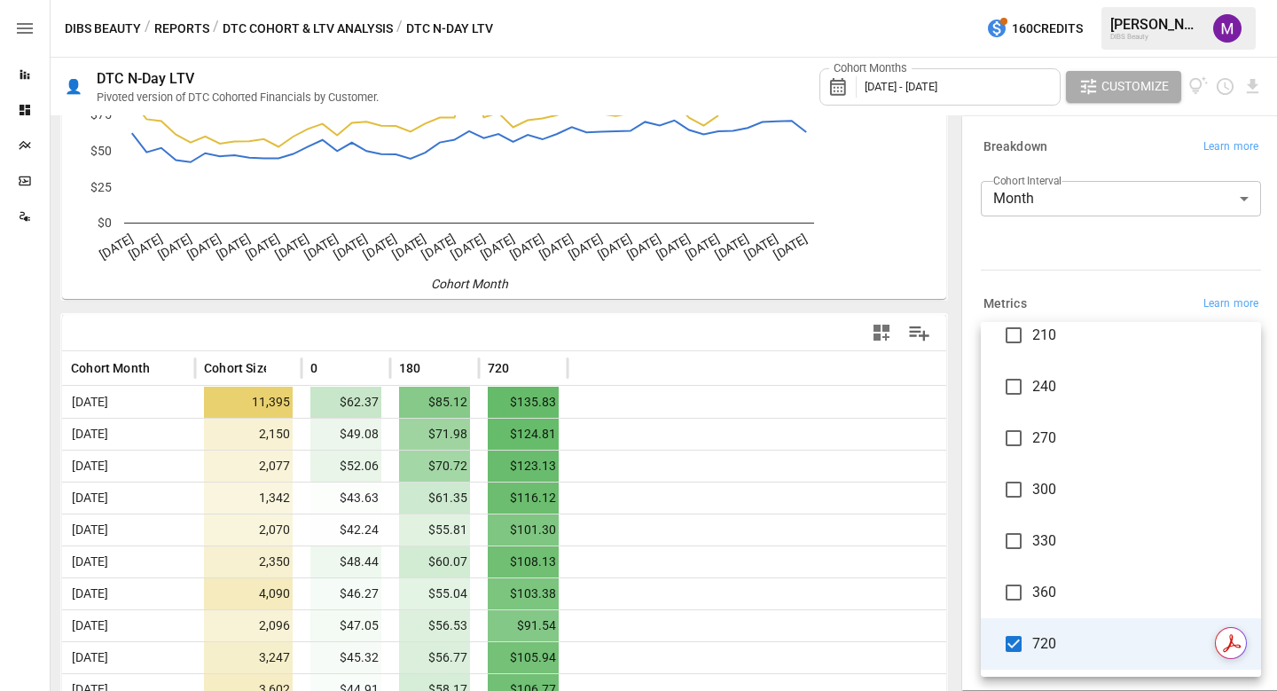
click at [2, 439] on div at bounding box center [638, 345] width 1277 height 691
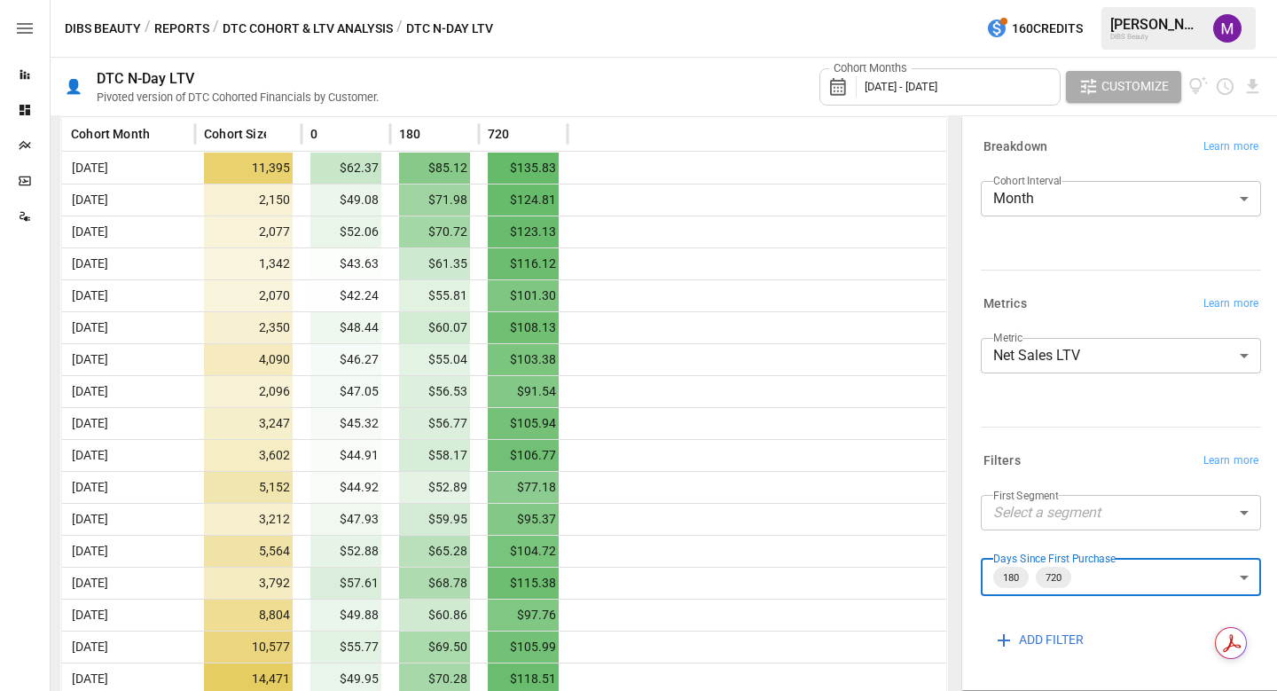
scroll to position [423, 0]
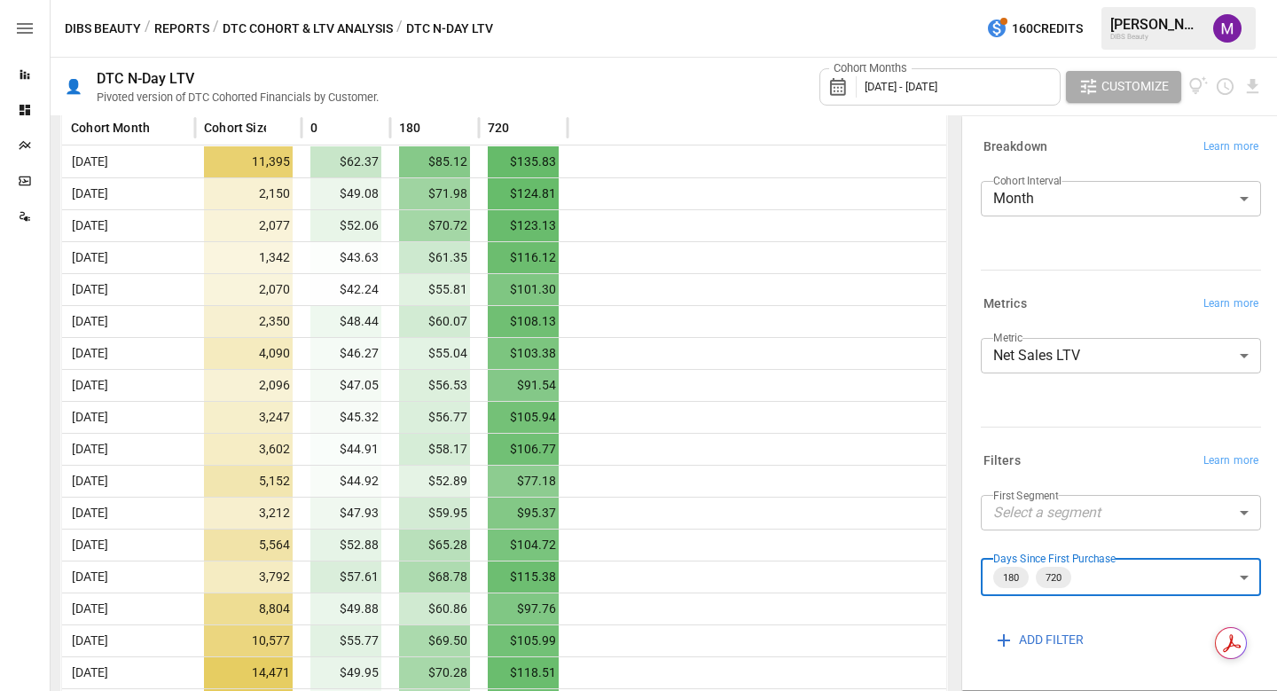
click at [1237, 0] on body "Reports Dashboards Plans SmartModel ™ Data Sources DIBS Beauty / Reports / DTC …" at bounding box center [638, 0] width 1277 height 0
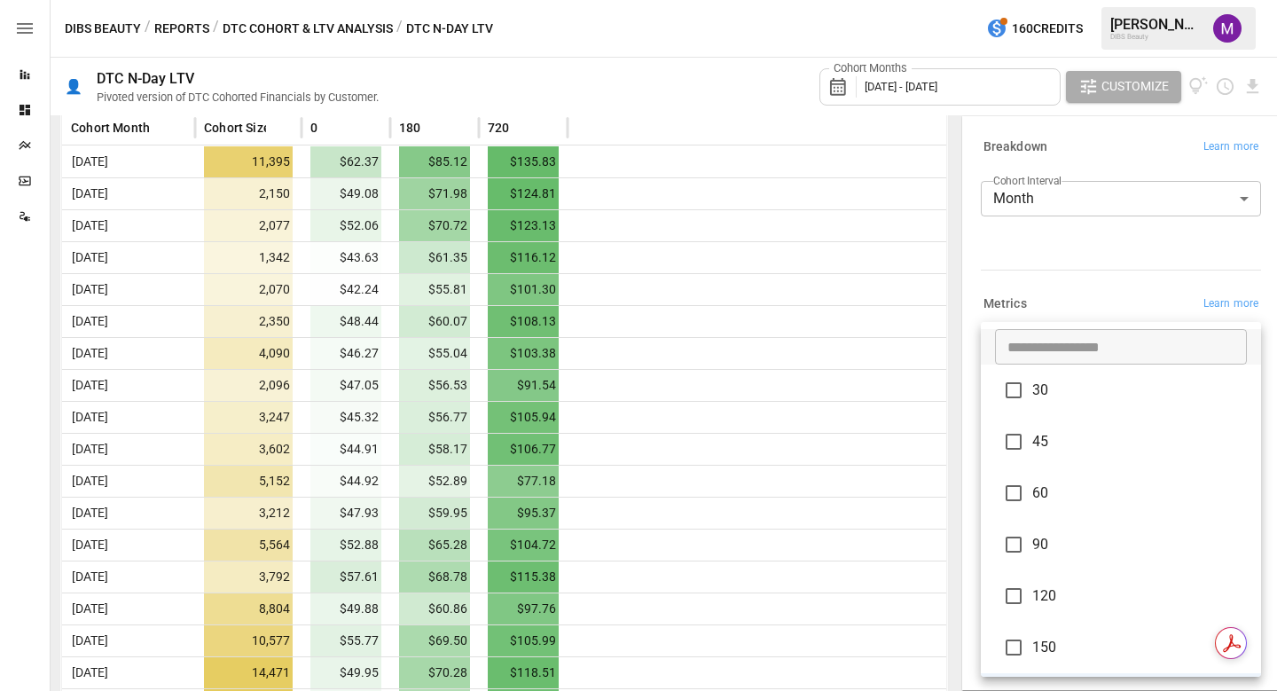
scroll to position [415, 0]
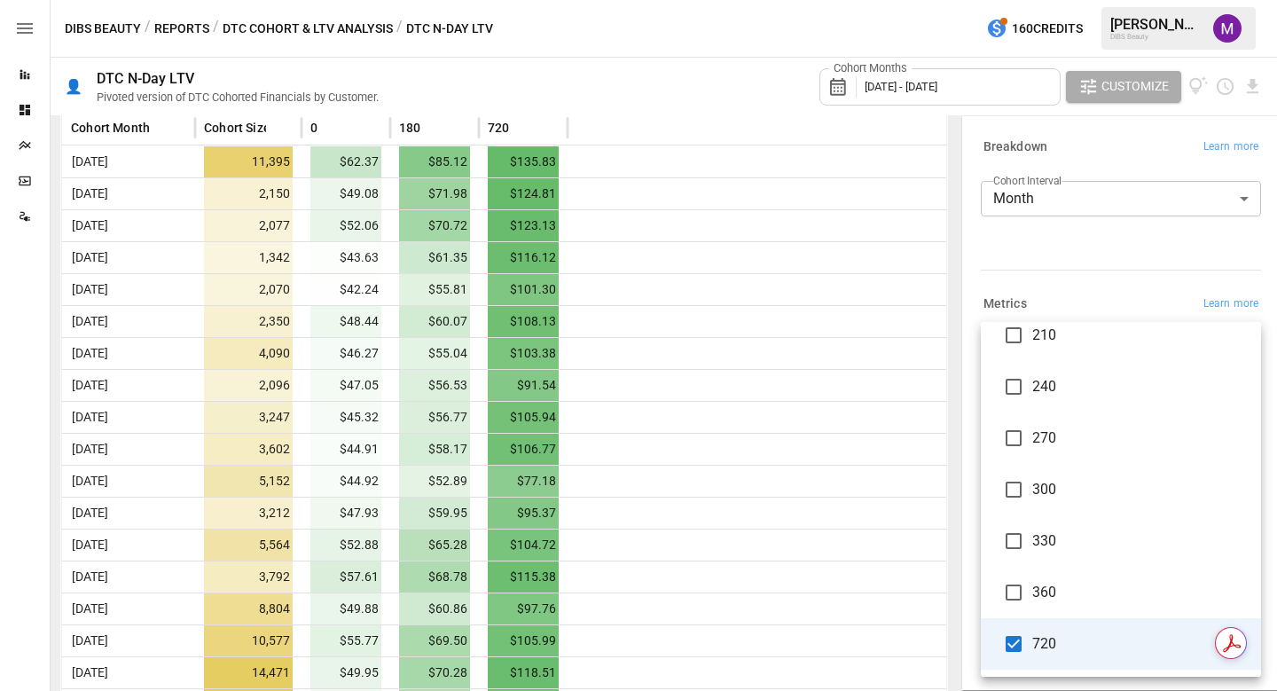
type input "**********"
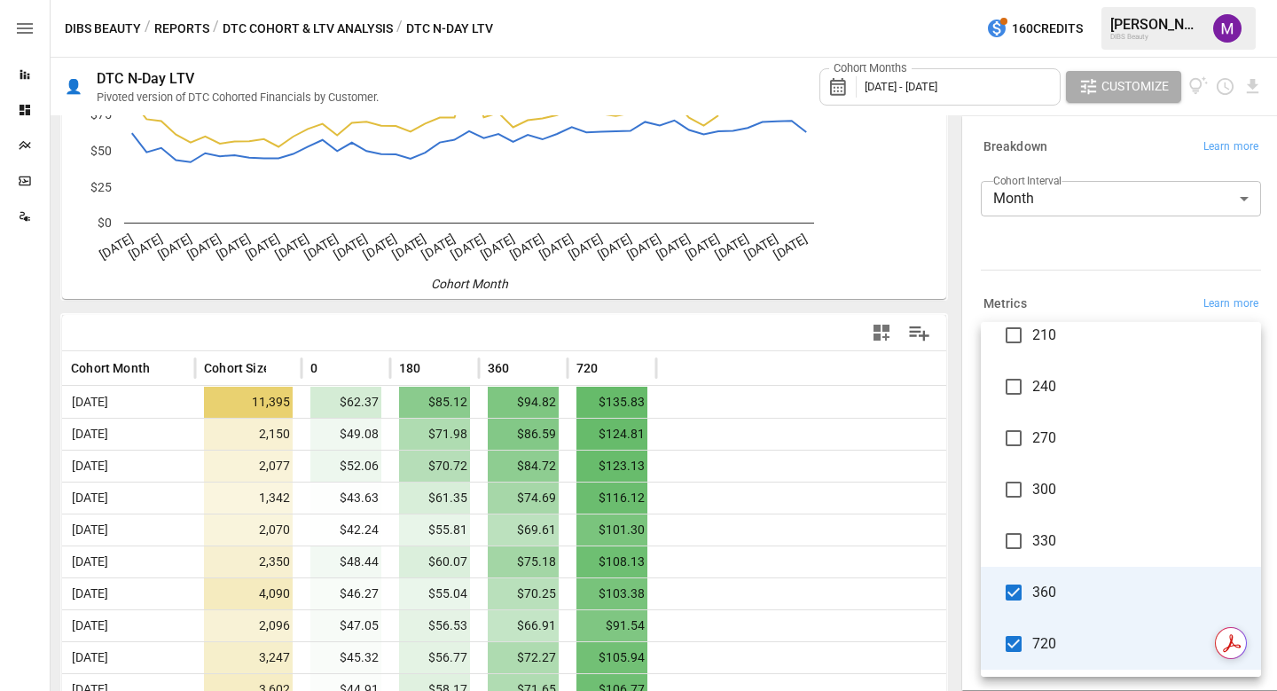
scroll to position [423, 0]
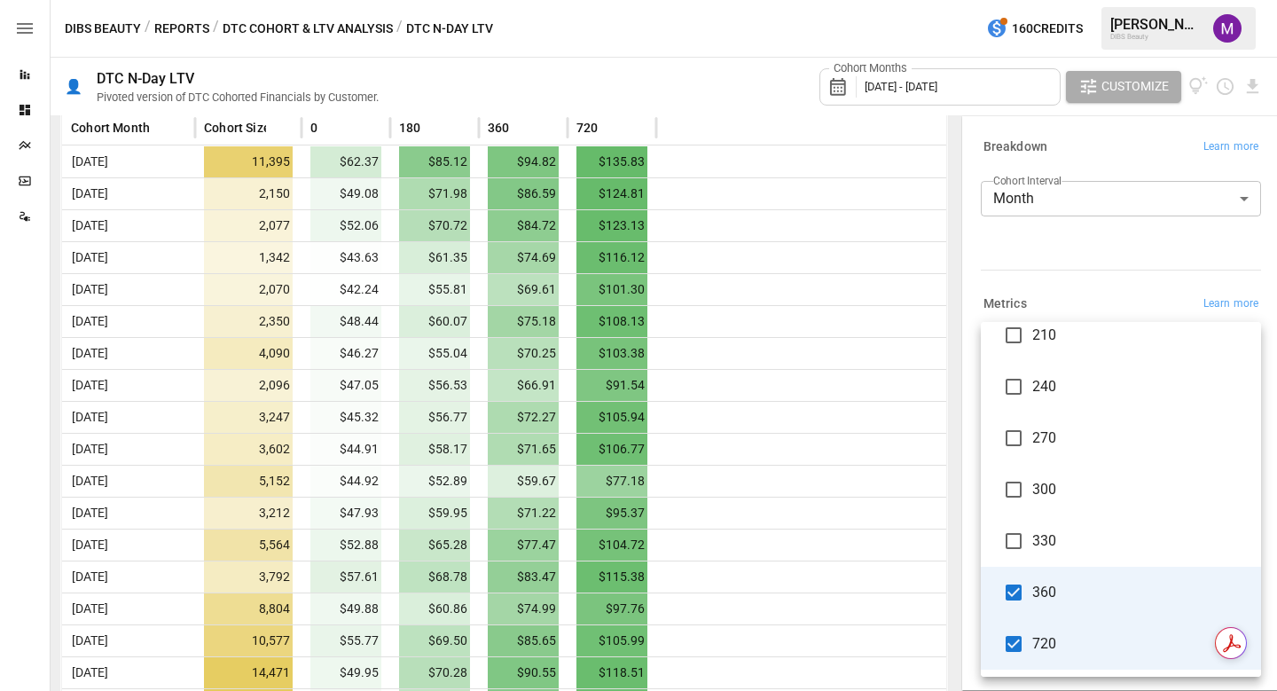
click at [286, 30] on div at bounding box center [638, 345] width 1277 height 691
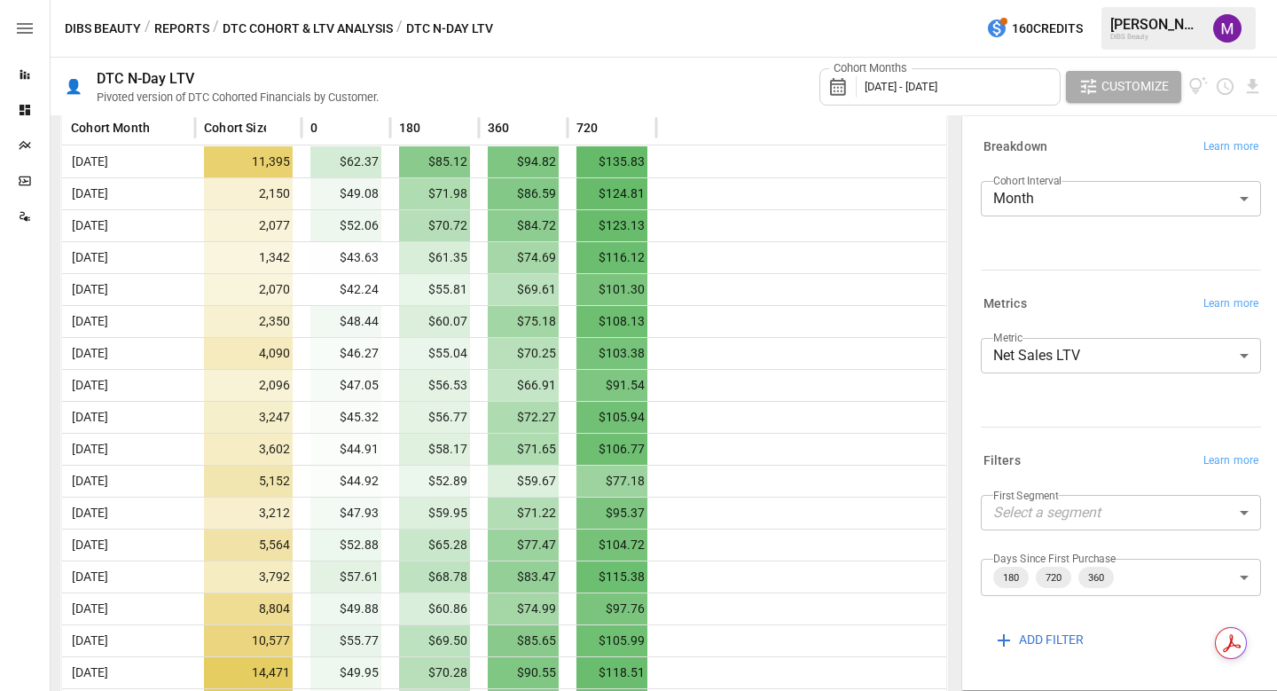
click at [251, 23] on button "DTC Cohort & LTV Analysis" at bounding box center [308, 29] width 170 height 22
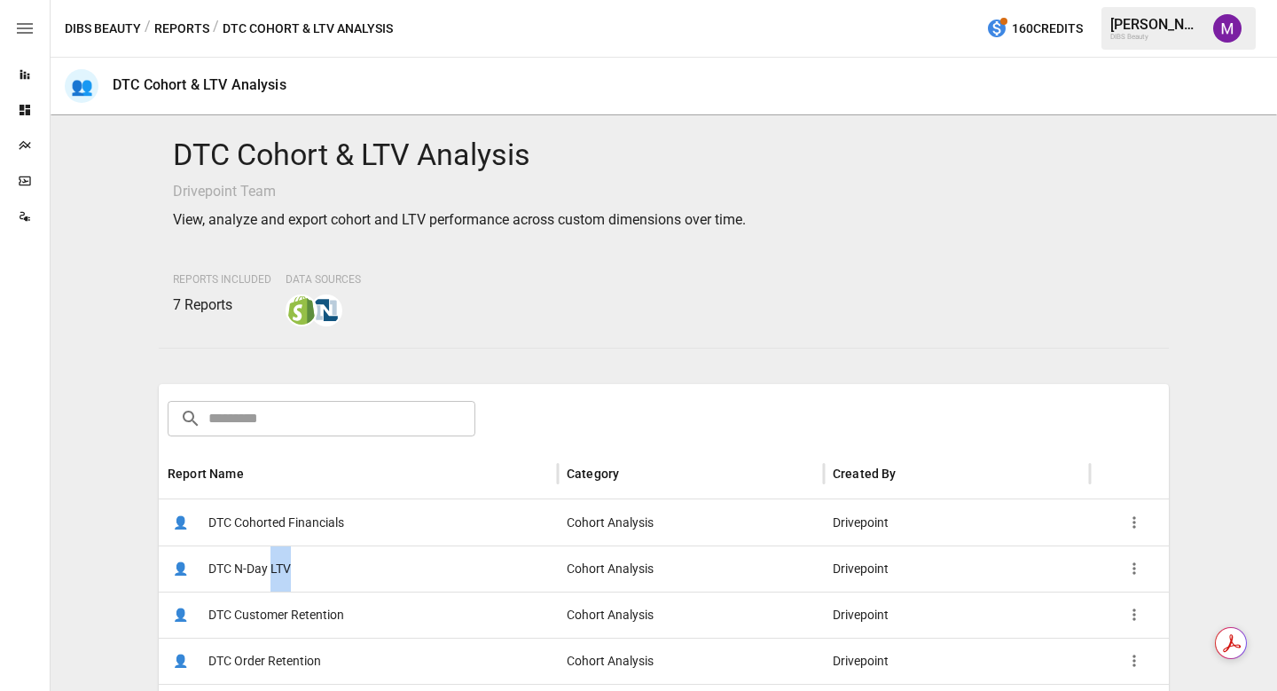
drag, startPoint x: 285, startPoint y: 561, endPoint x: 258, endPoint y: 585, distance: 36.4
click at [258, 585] on span "DTC N-Day LTV" at bounding box center [249, 568] width 82 height 45
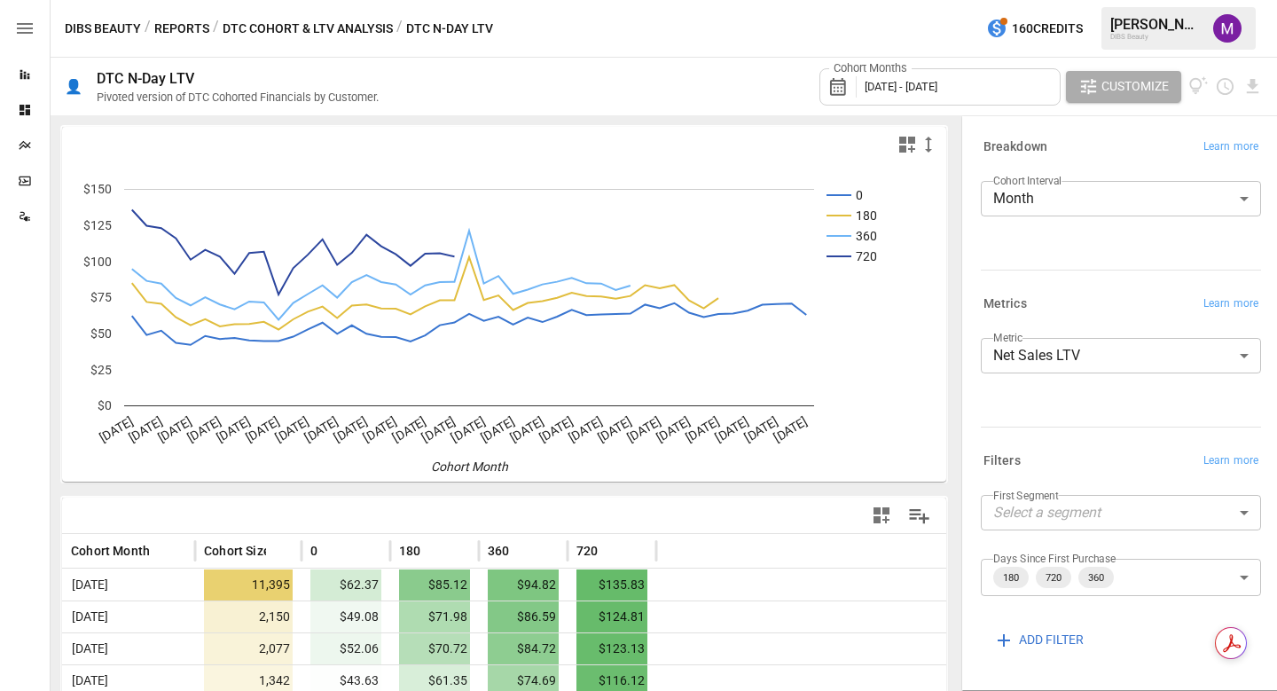
click at [361, 25] on button "DTC Cohort & LTV Analysis" at bounding box center [308, 29] width 170 height 22
click at [357, 27] on button "DTC Cohort & LTV Analysis" at bounding box center [308, 29] width 170 height 22
